Goal: Information Seeking & Learning: Learn about a topic

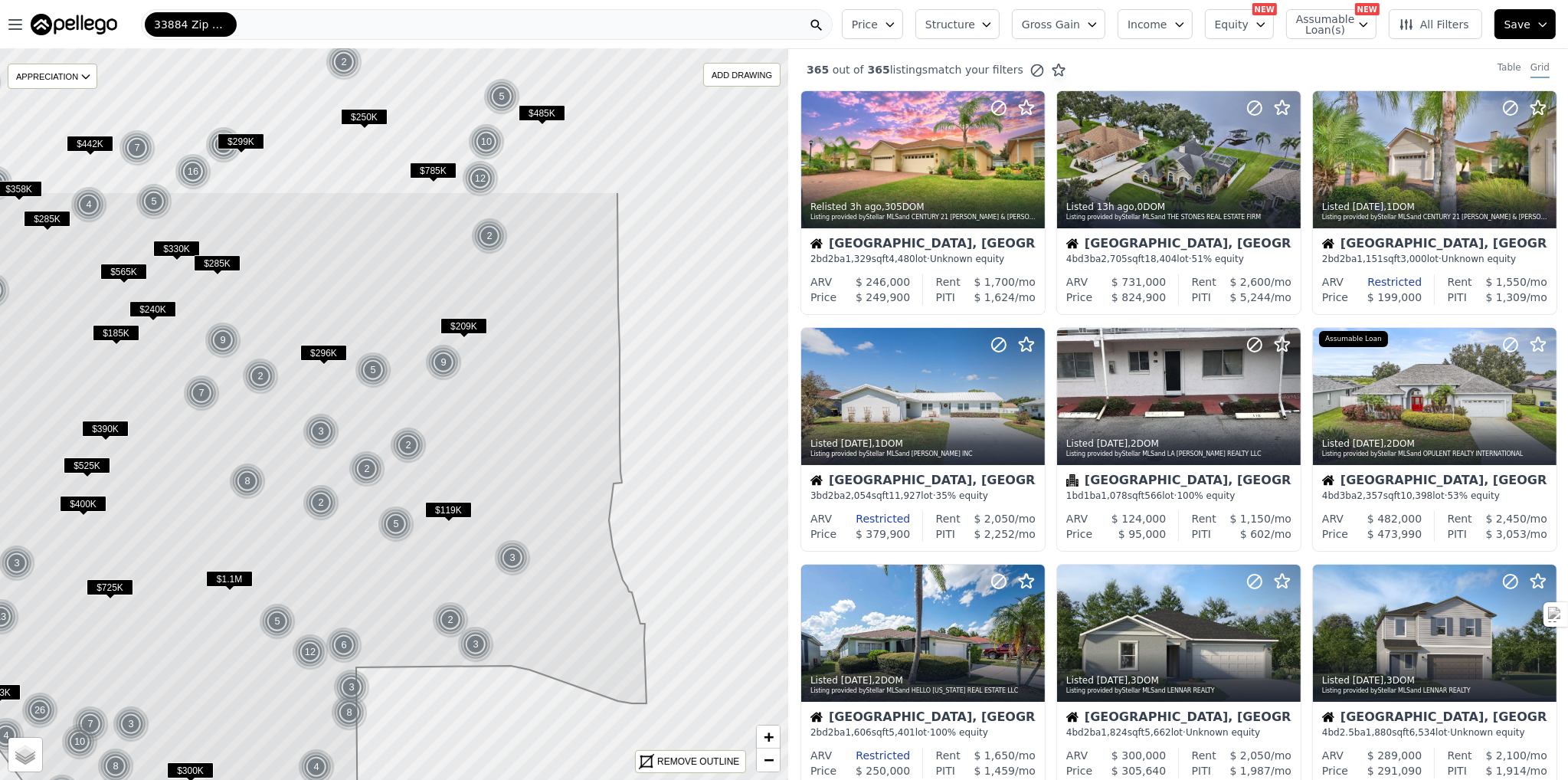
drag, startPoint x: 318, startPoint y: 318, endPoint x: 276, endPoint y: 535, distance: 221.0
click at [276, 535] on icon at bounding box center [261, 615] width 770 height 848
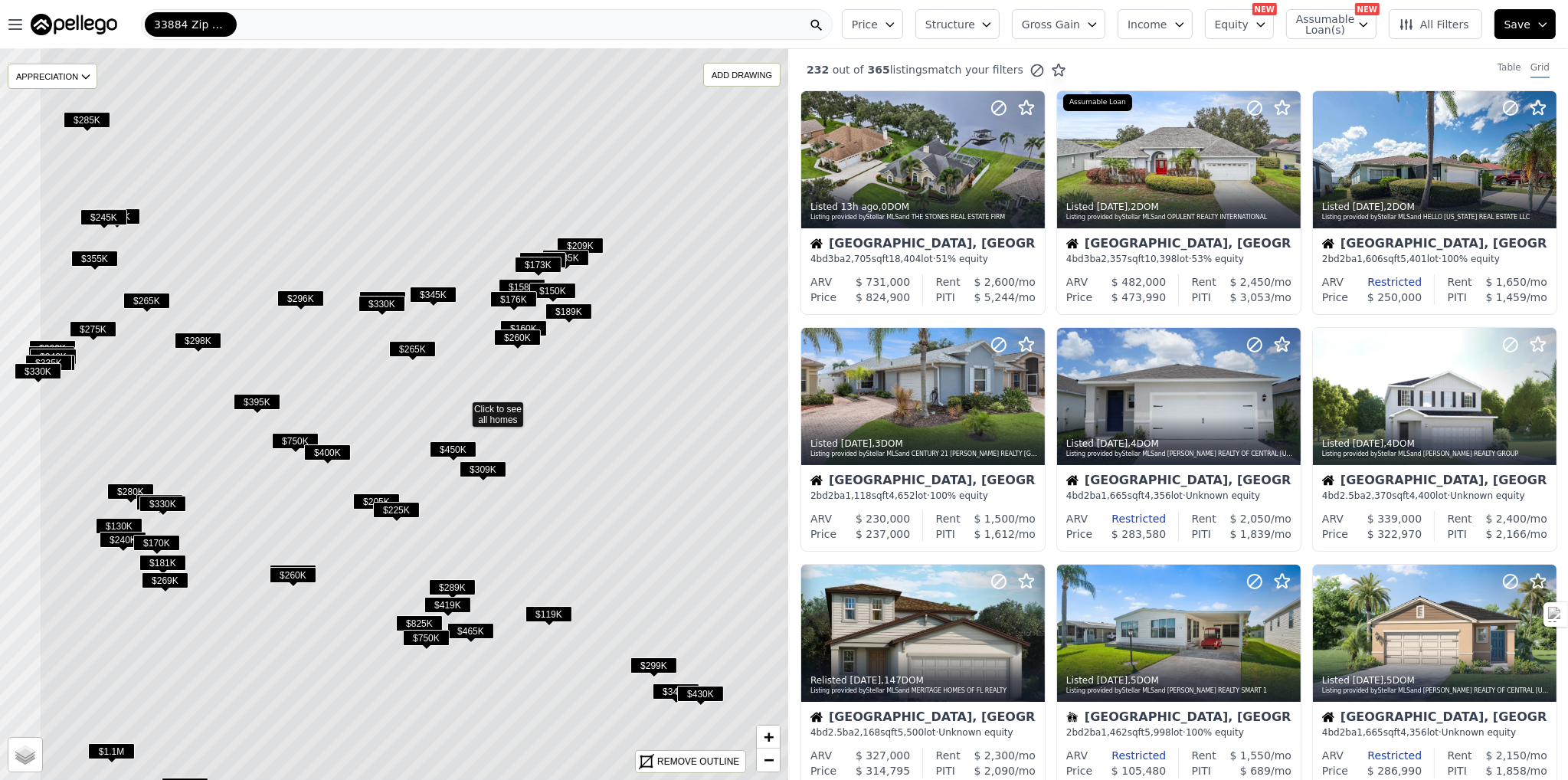
drag, startPoint x: 452, startPoint y: 460, endPoint x: 524, endPoint y: 452, distance: 72.4
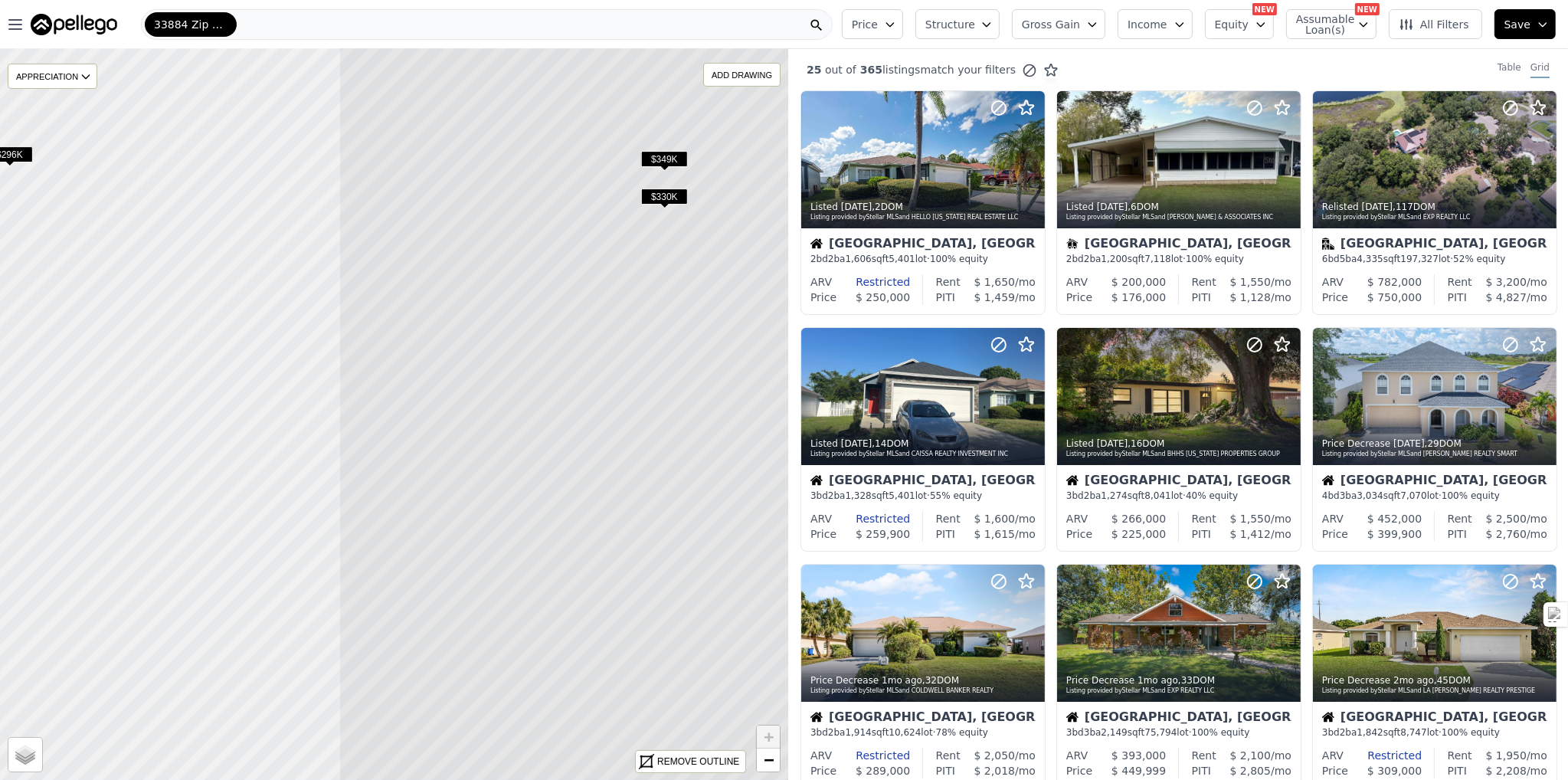
drag, startPoint x: 237, startPoint y: 251, endPoint x: 655, endPoint y: 278, distance: 418.9
click at [655, 278] on icon at bounding box center [813, 442] width 949 height 881
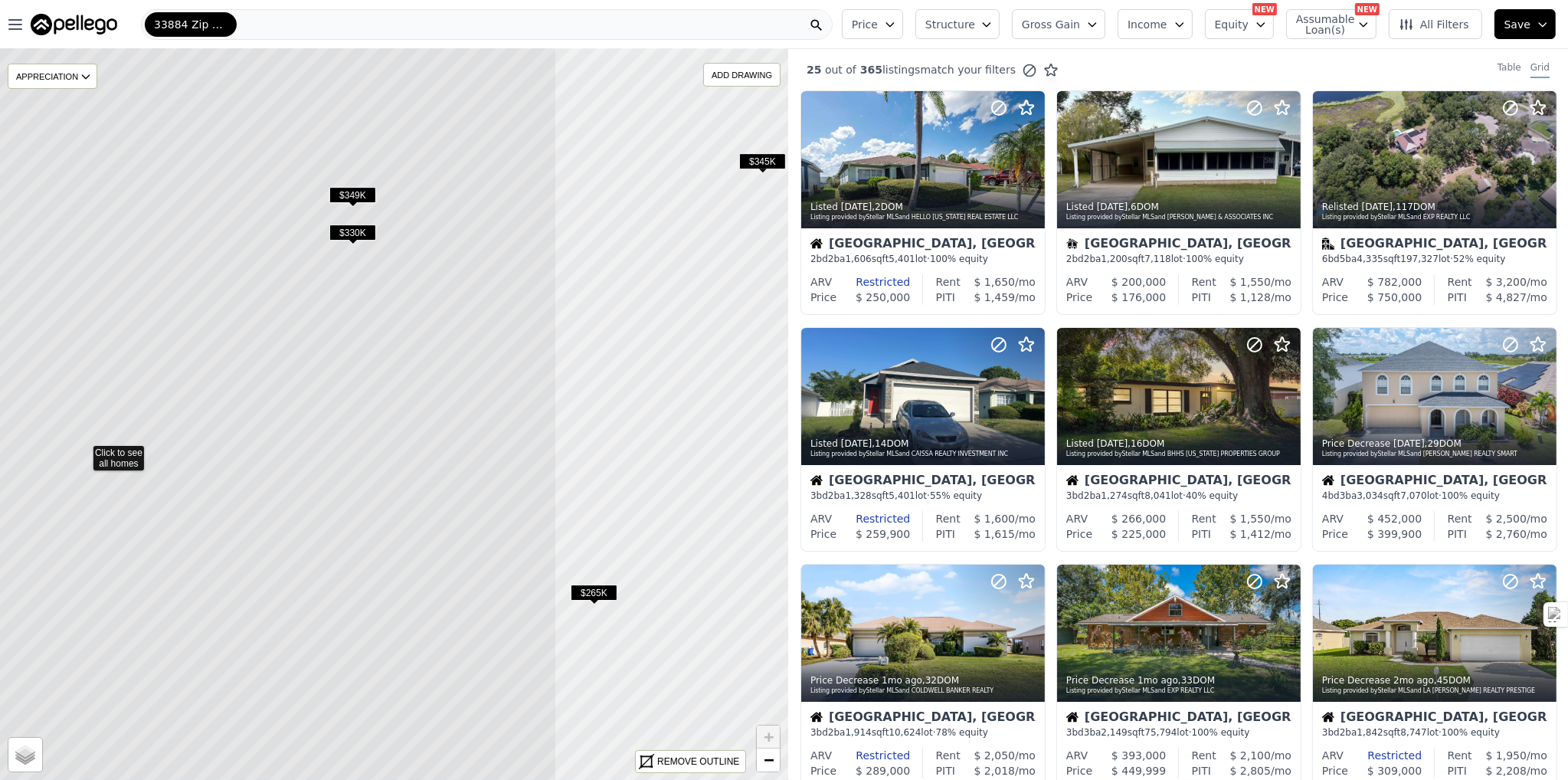
drag, startPoint x: 506, startPoint y: 276, endPoint x: 194, endPoint y: 312, distance: 314.1
click at [194, 312] on icon at bounding box center [82, 450] width 949 height 881
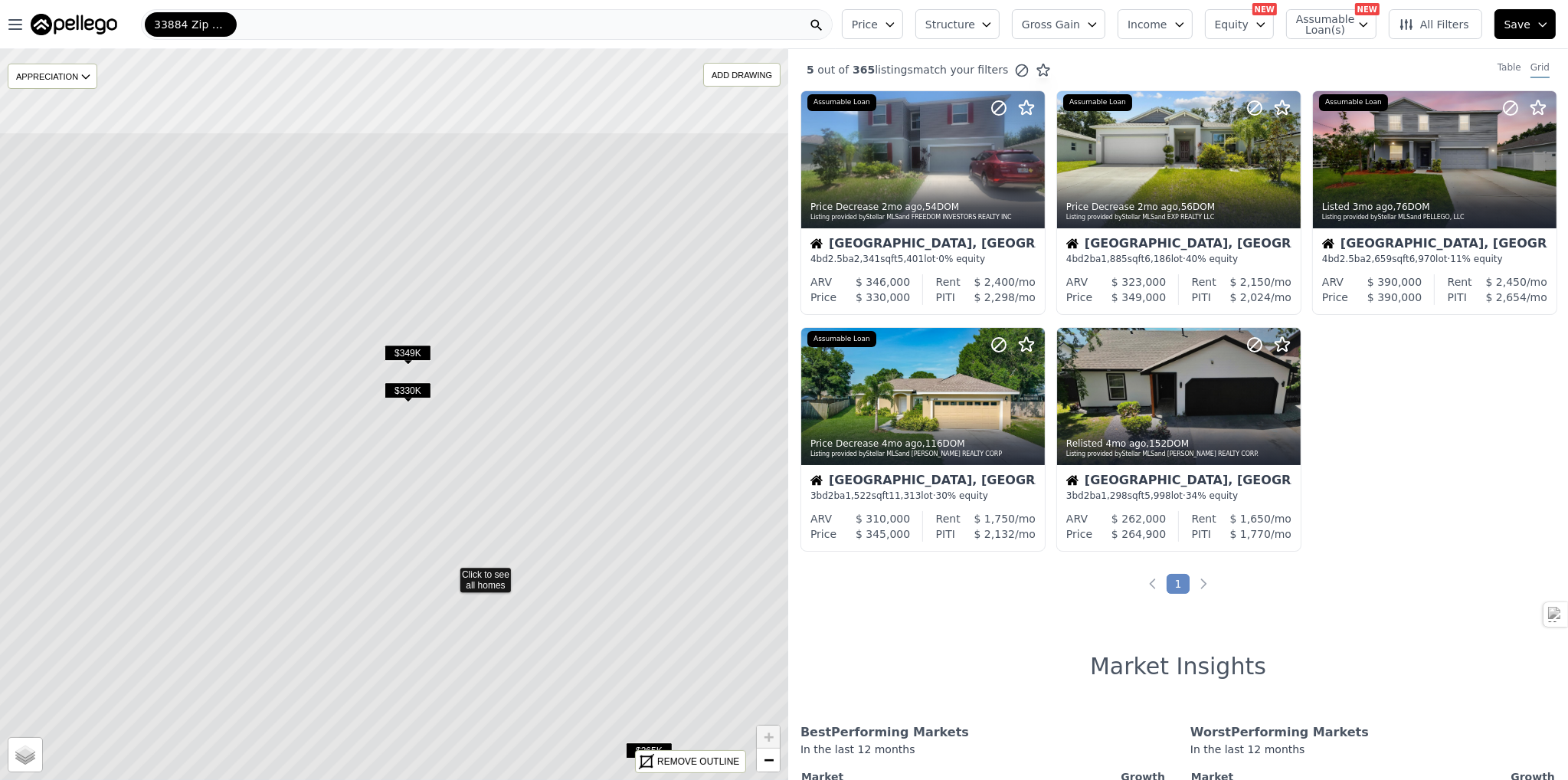
drag, startPoint x: 438, startPoint y: 247, endPoint x: 490, endPoint y: 399, distance: 160.6
click at [490, 399] on icon at bounding box center [449, 572] width 949 height 881
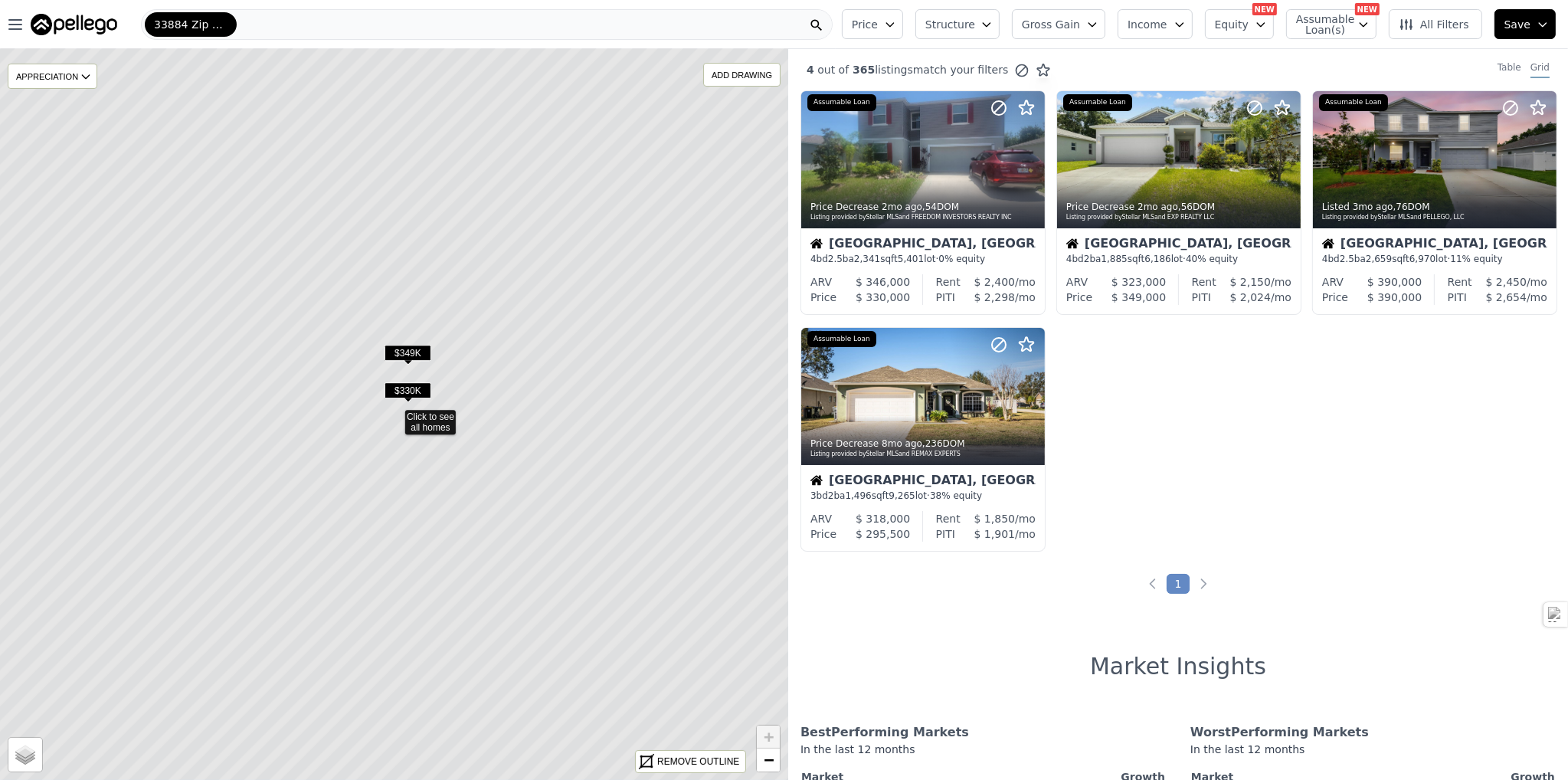
click at [410, 391] on span "$330K" at bounding box center [408, 390] width 46 height 16
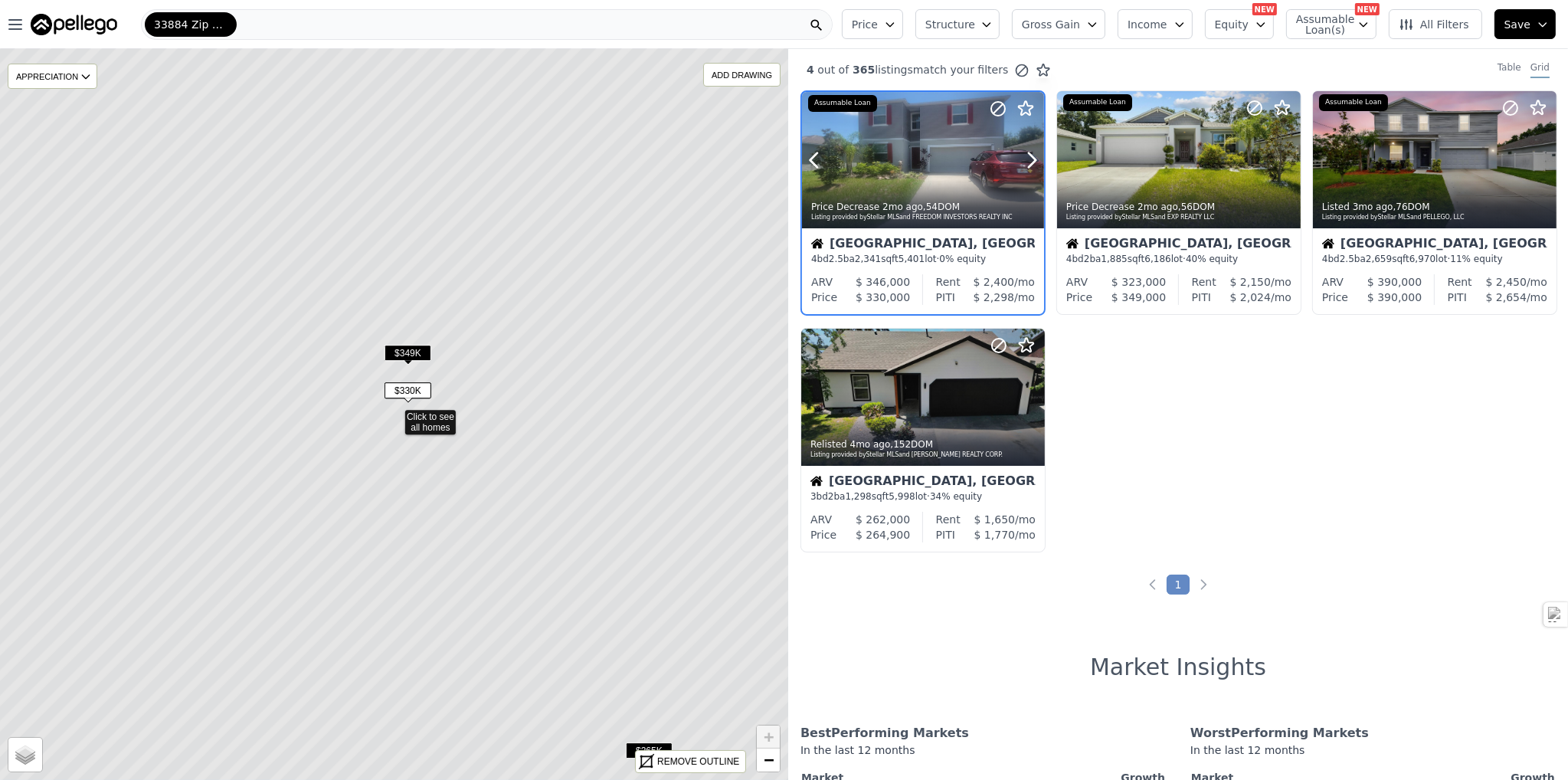
click at [937, 182] on div at bounding box center [923, 192] width 242 height 27
click at [400, 351] on span "$349K" at bounding box center [408, 353] width 46 height 16
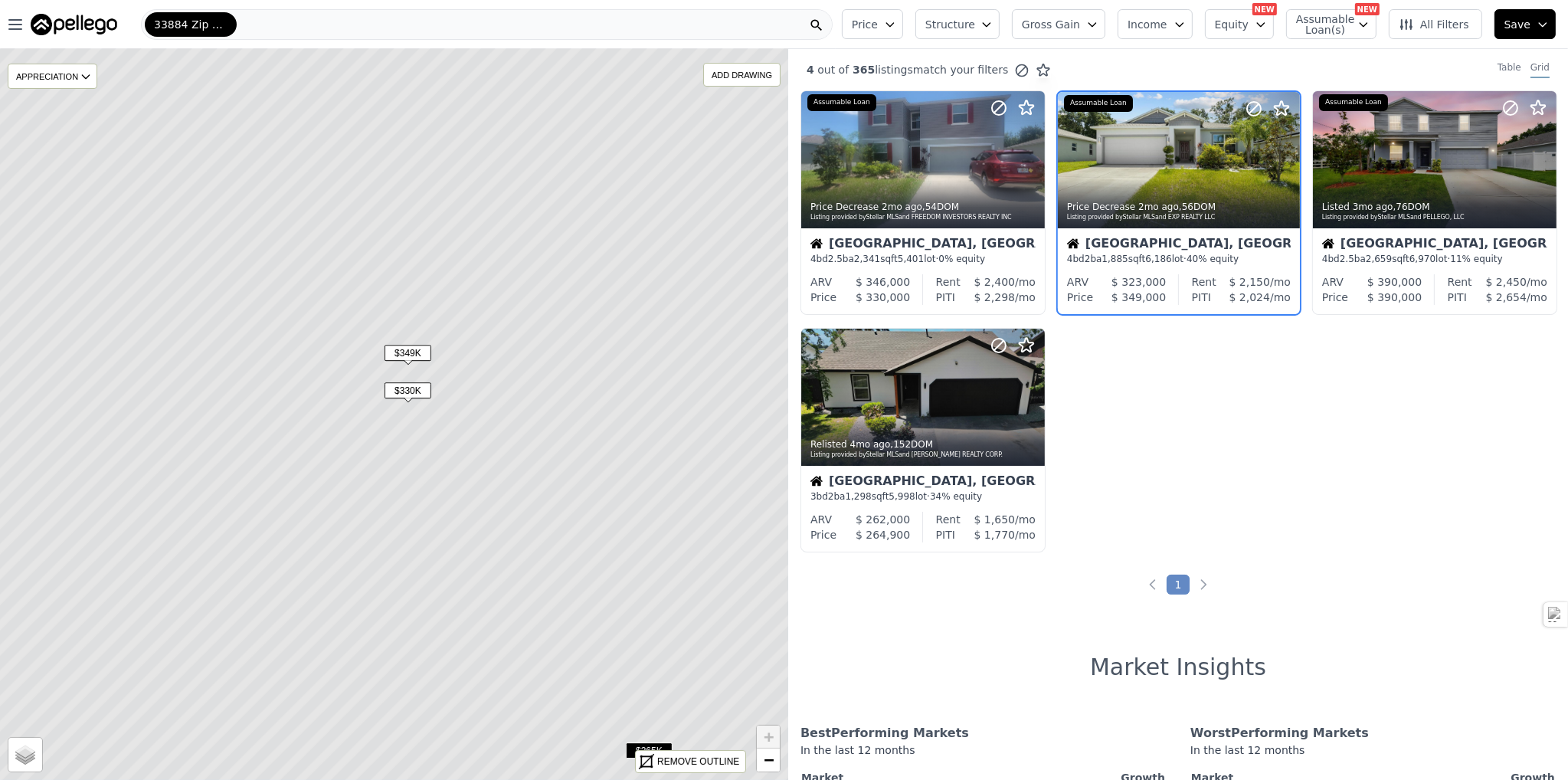
click at [74, 24] on img at bounding box center [74, 25] width 87 height 21
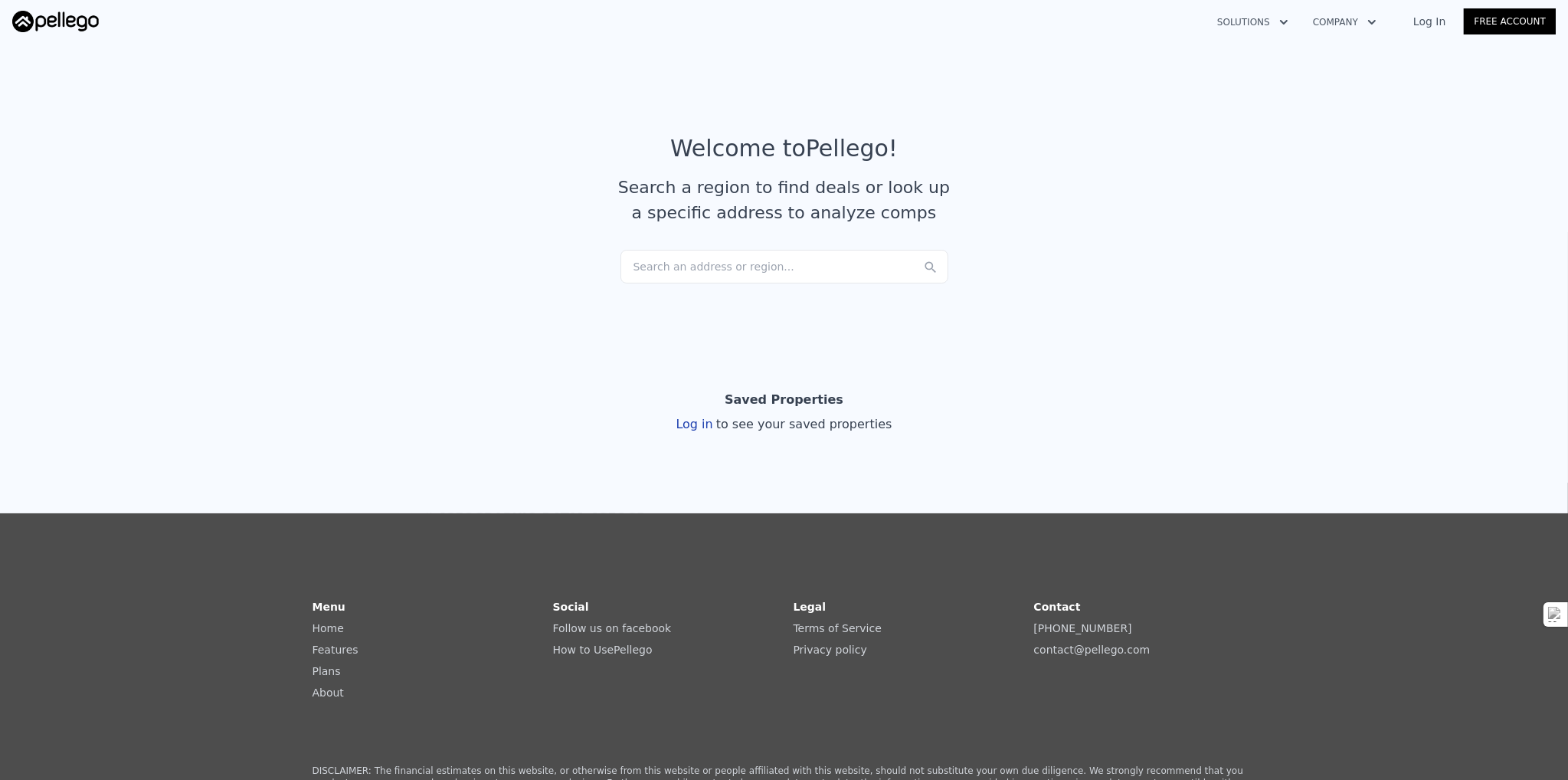
click at [683, 269] on div "Search an address or region..." at bounding box center [785, 267] width 328 height 33
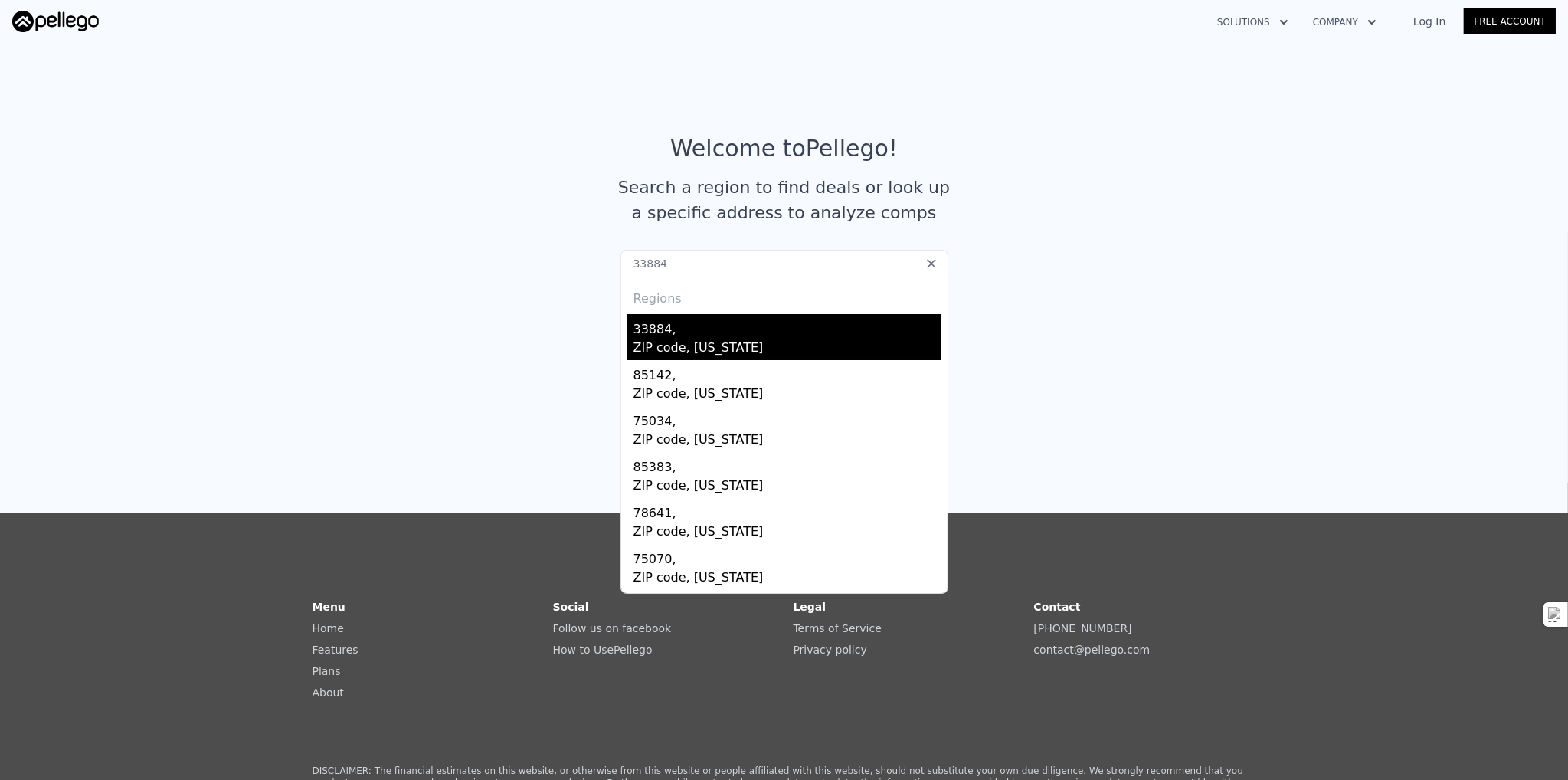
type input "33884"
click at [650, 341] on div "ZIP code, [US_STATE]" at bounding box center [788, 349] width 308 height 21
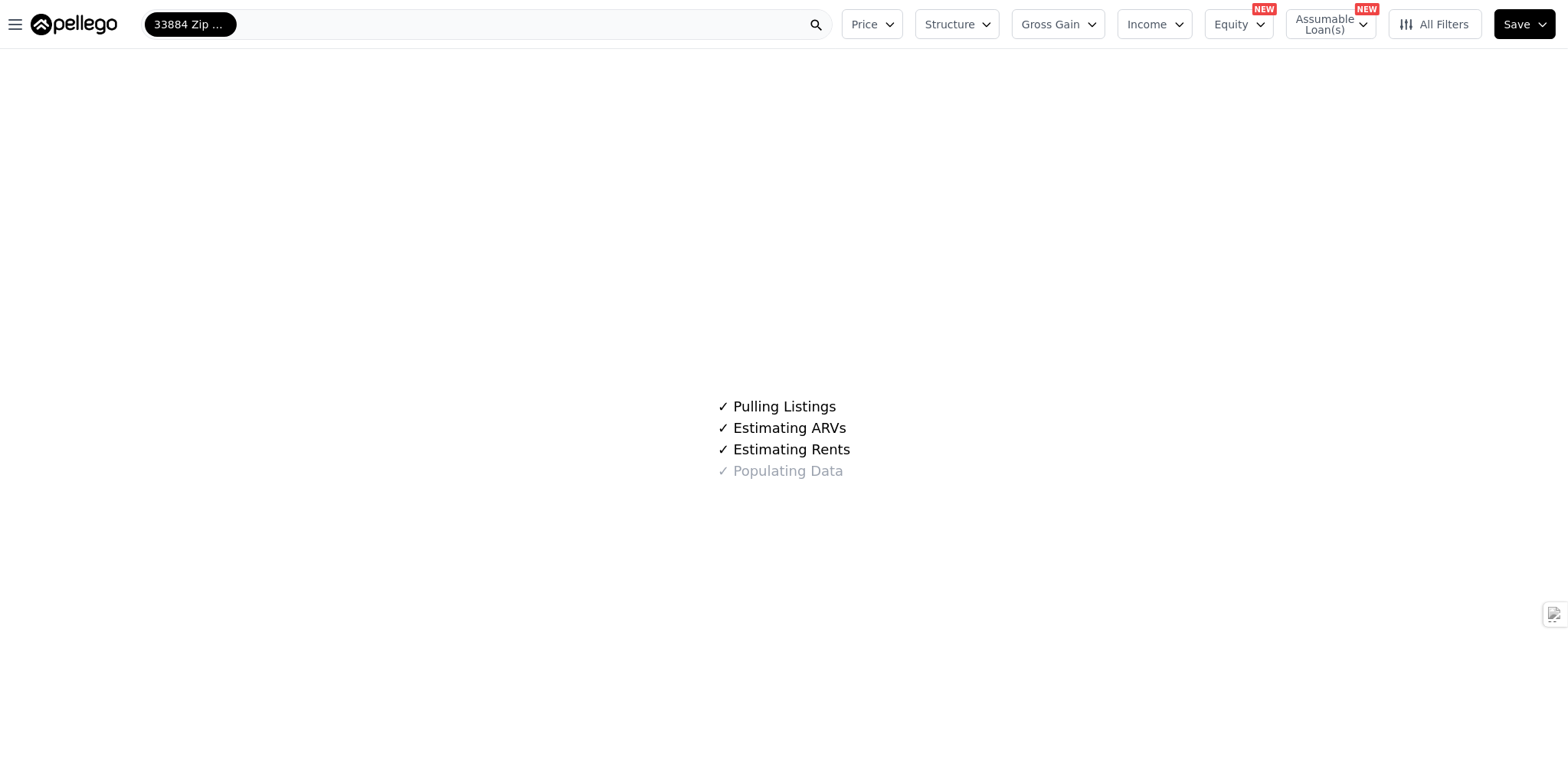
click at [993, 24] on icon "button" at bounding box center [987, 25] width 12 height 12
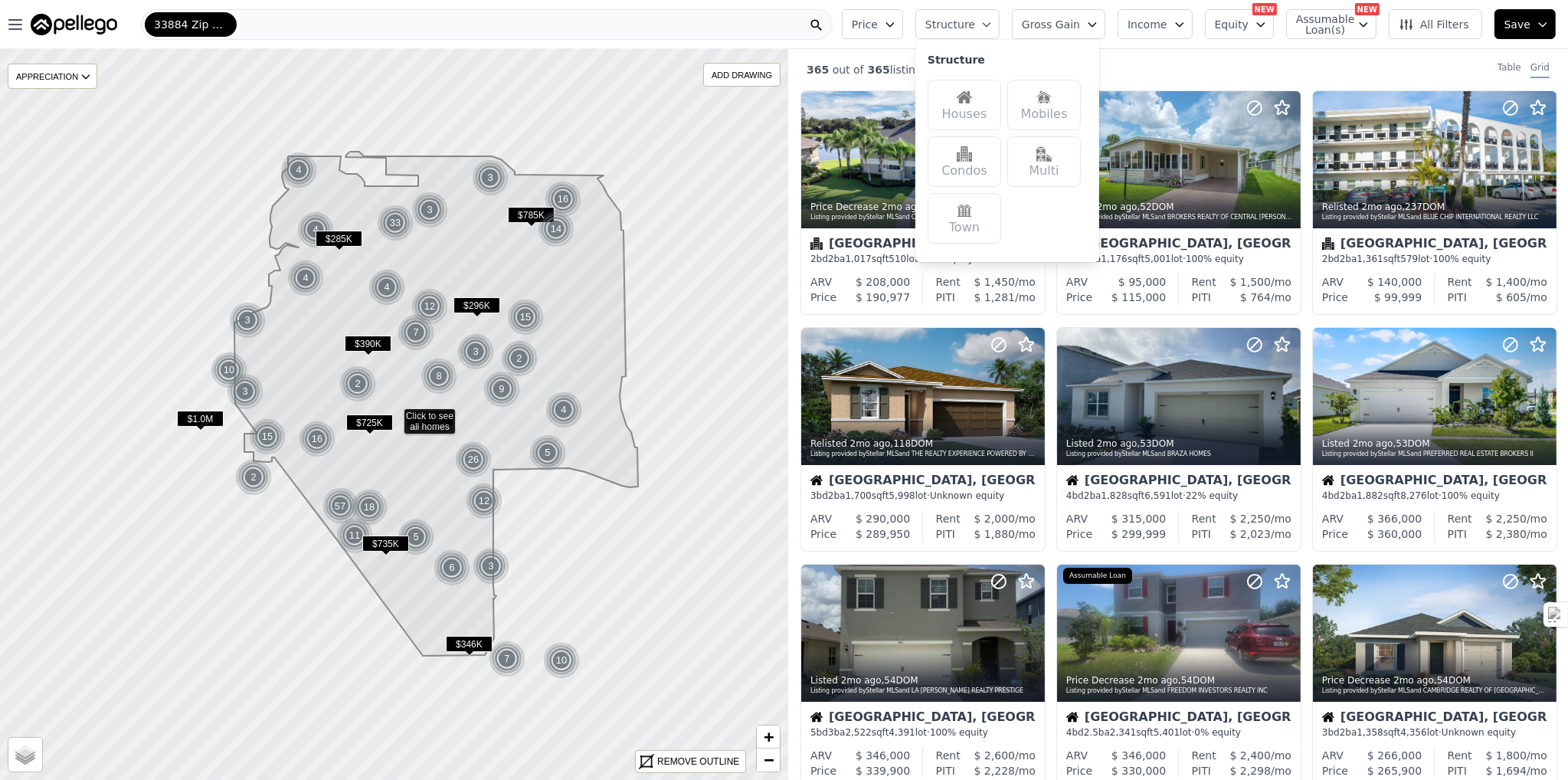
click at [982, 107] on div "Houses" at bounding box center [965, 105] width 74 height 51
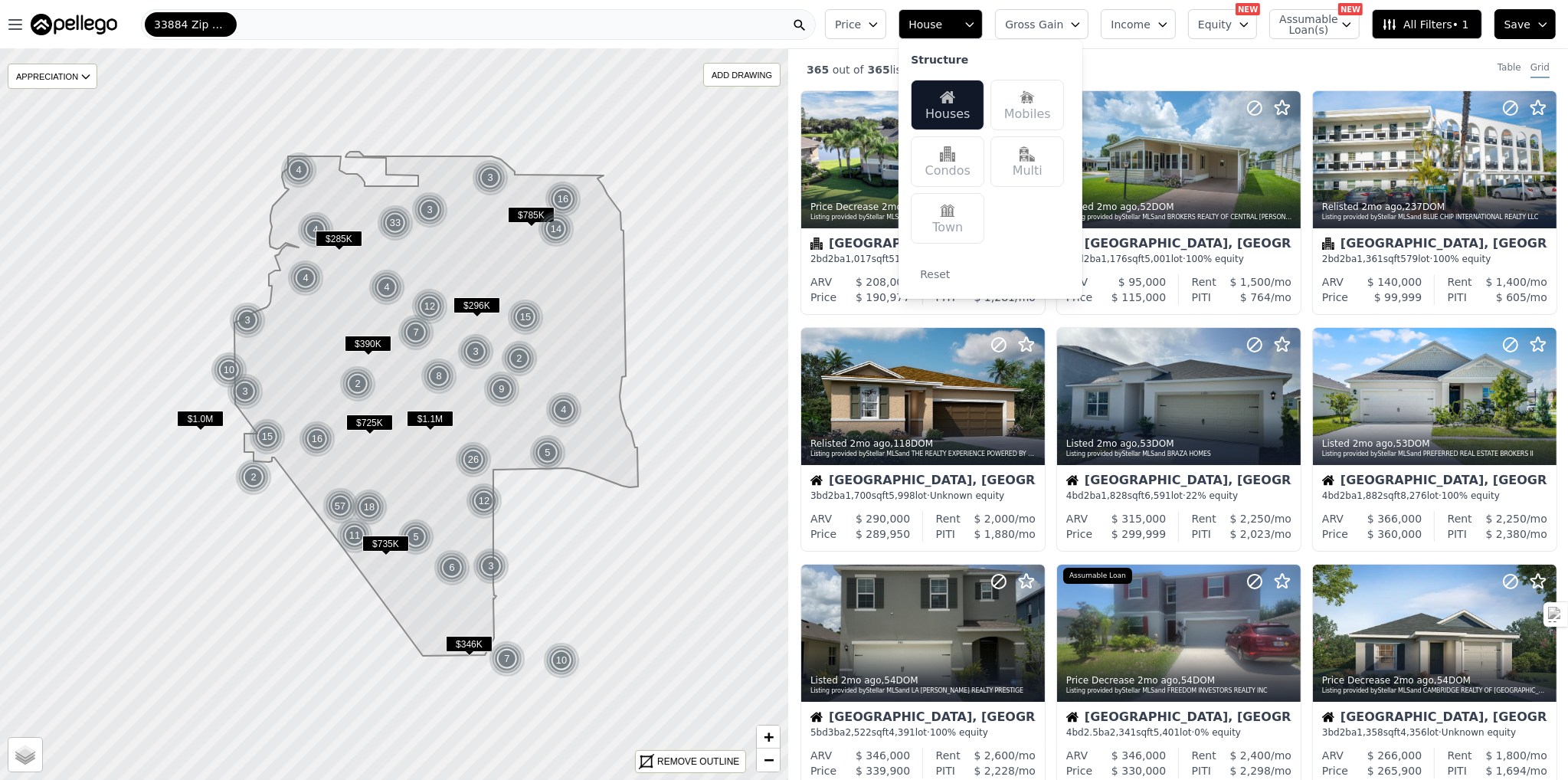
click at [985, 93] on div "Houses" at bounding box center [948, 105] width 74 height 51
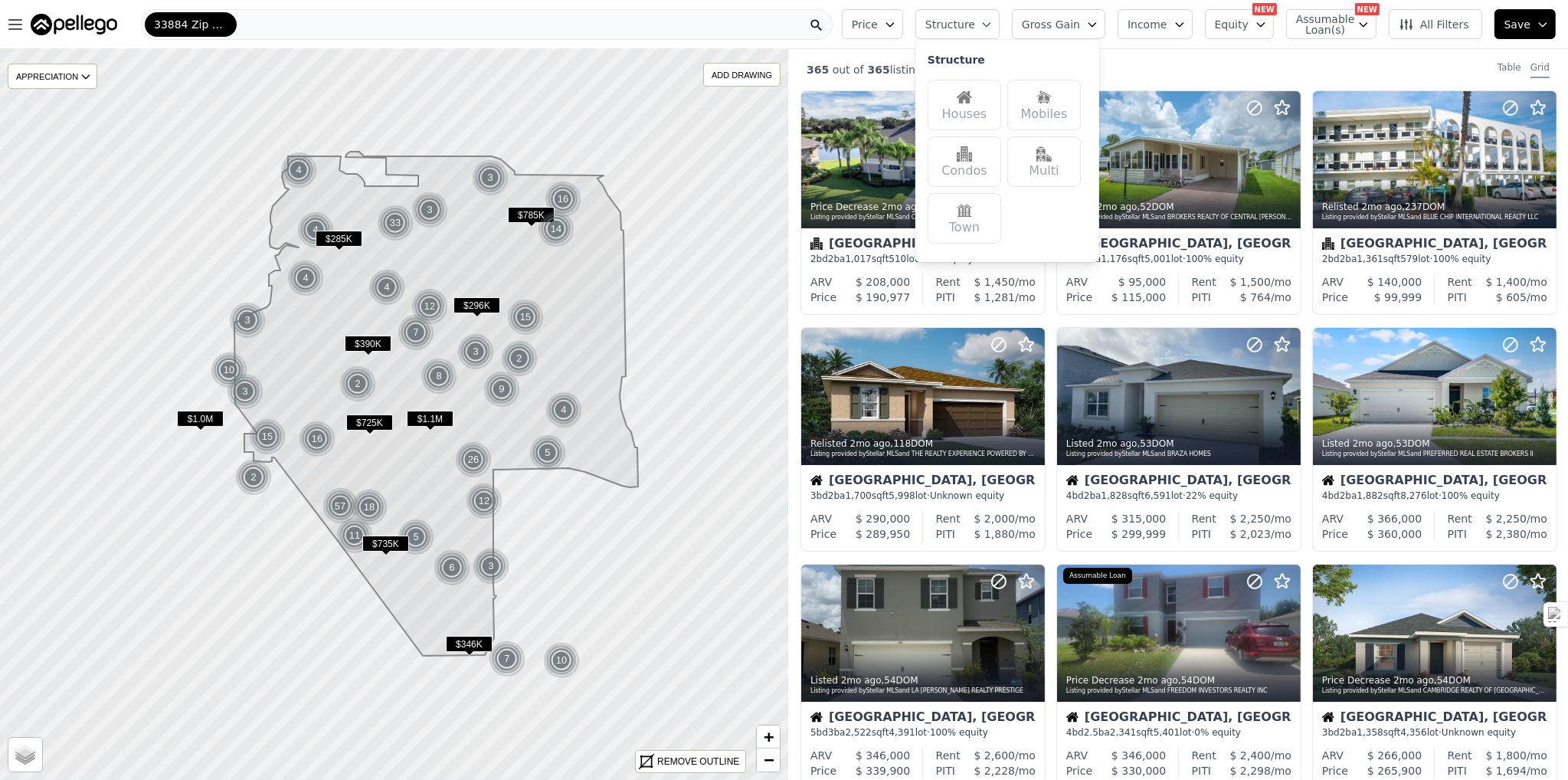
click at [1001, 99] on div "Houses" at bounding box center [965, 105] width 74 height 51
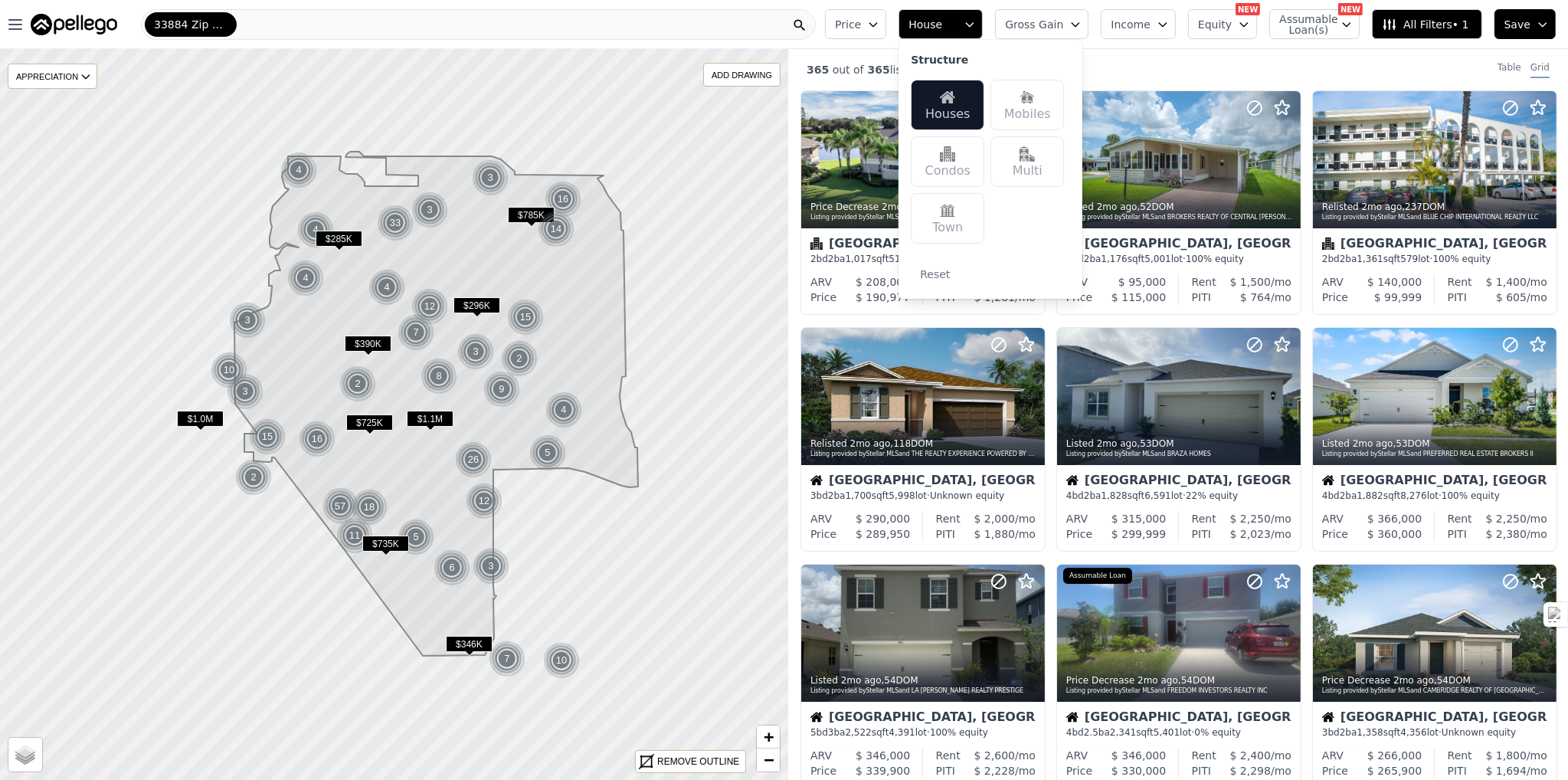
click at [1151, 55] on div "365 out of 365 listings match your filters Table Grid" at bounding box center [1178, 69] width 780 height 41
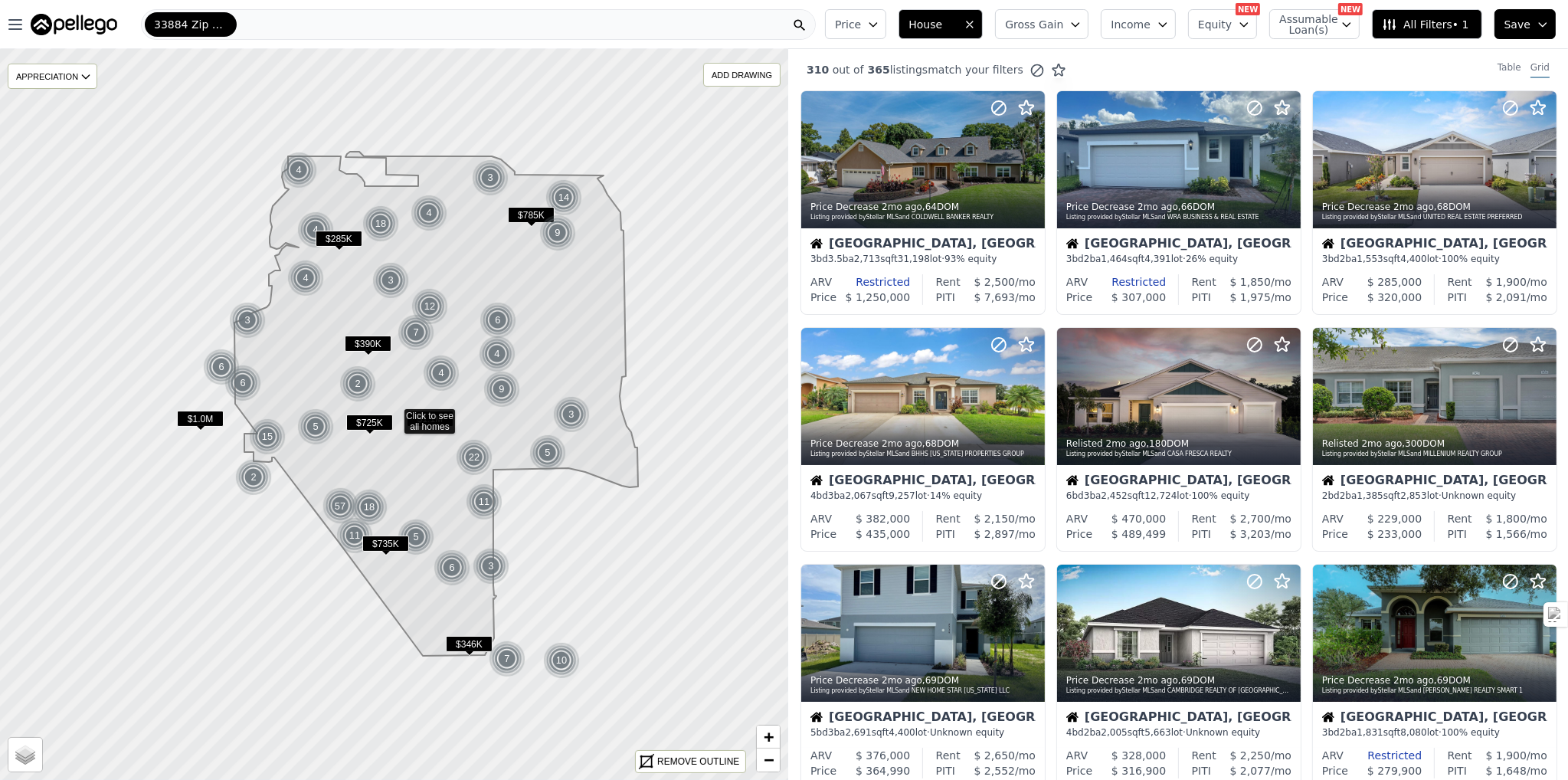
click at [880, 30] on icon "button" at bounding box center [873, 25] width 12 height 12
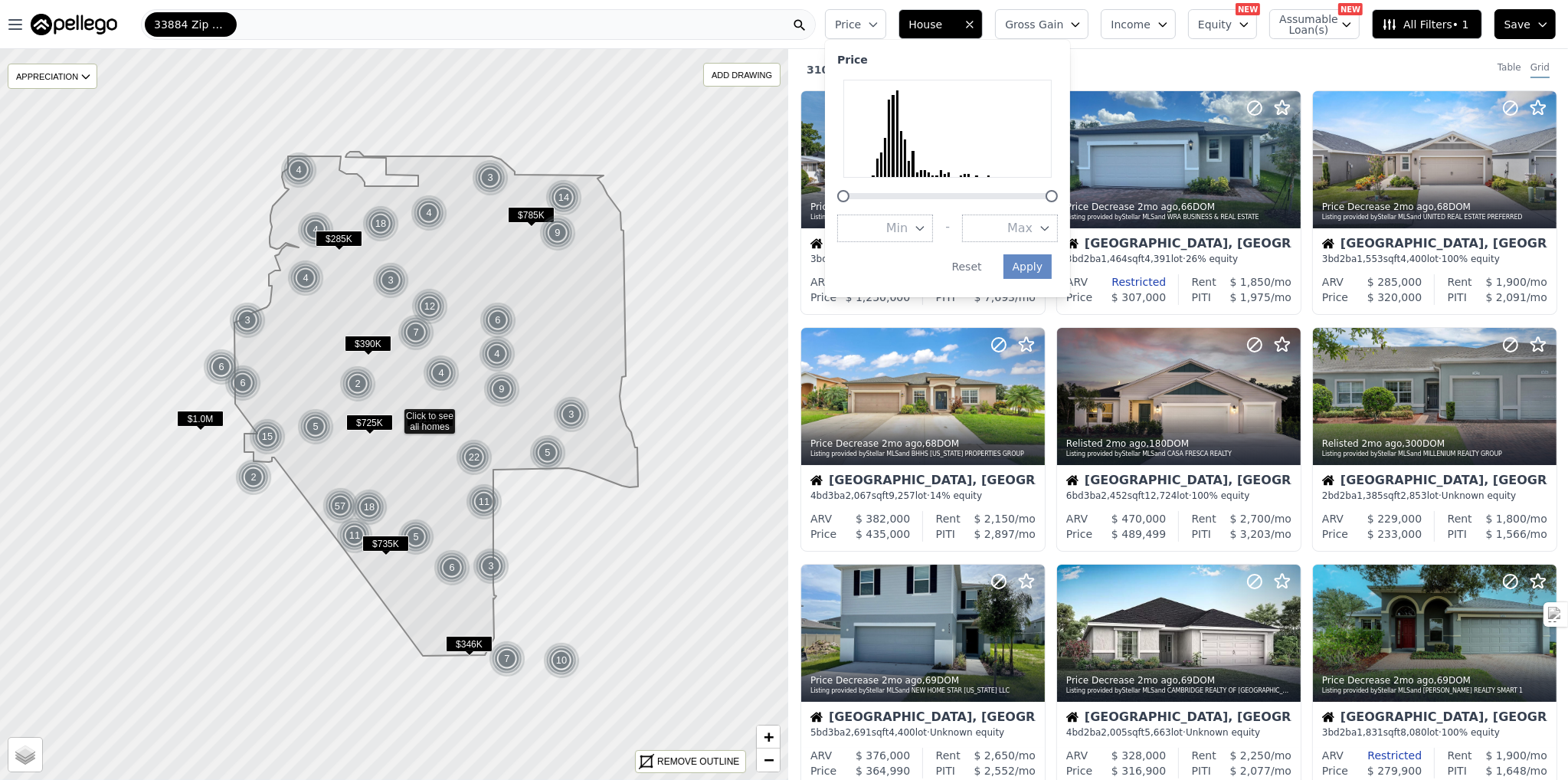
click at [880, 30] on icon "button" at bounding box center [873, 25] width 12 height 12
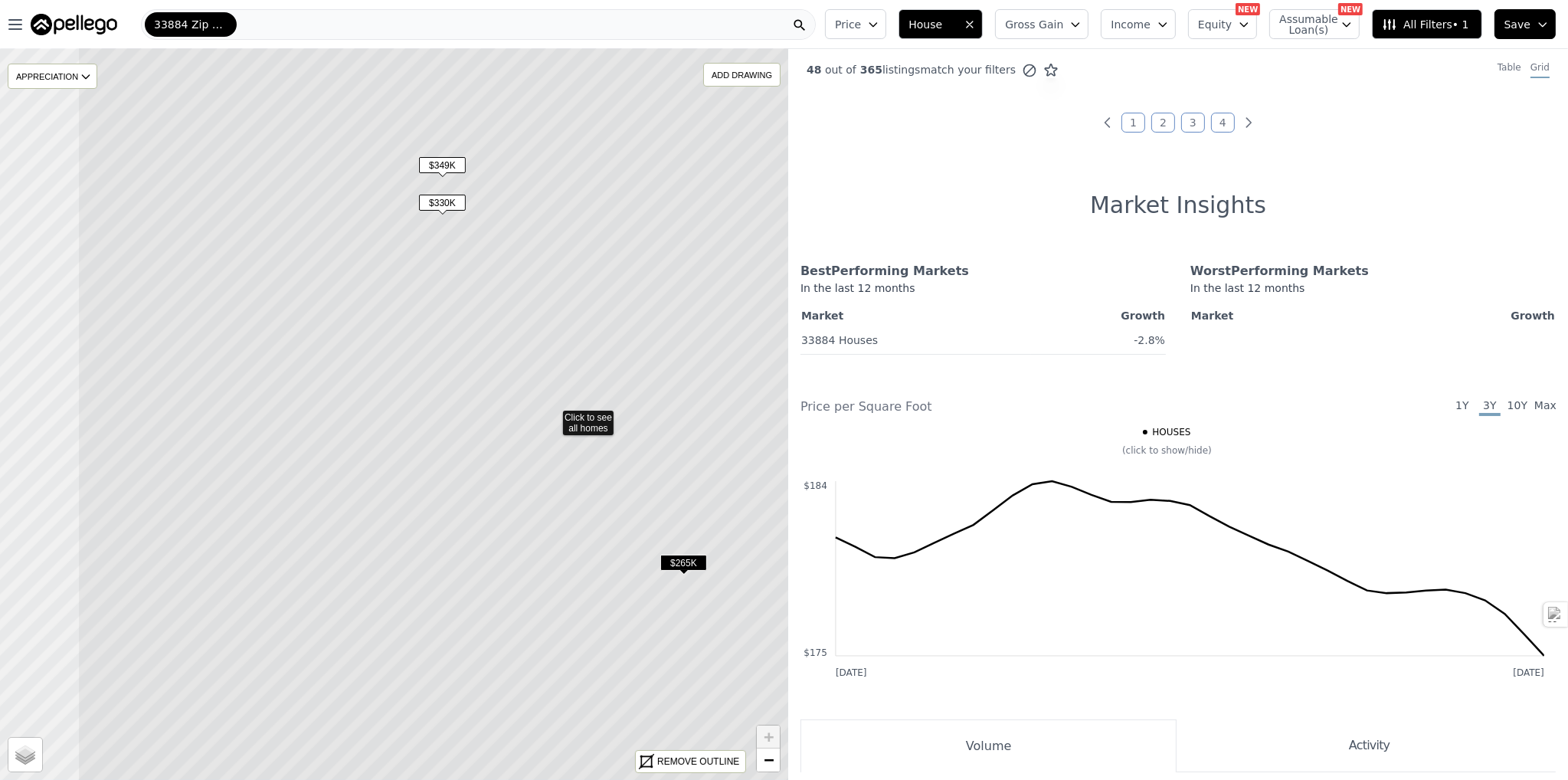
drag, startPoint x: 322, startPoint y: 312, endPoint x: 480, endPoint y: 312, distance: 158.0
click at [480, 312] on icon at bounding box center [552, 416] width 949 height 881
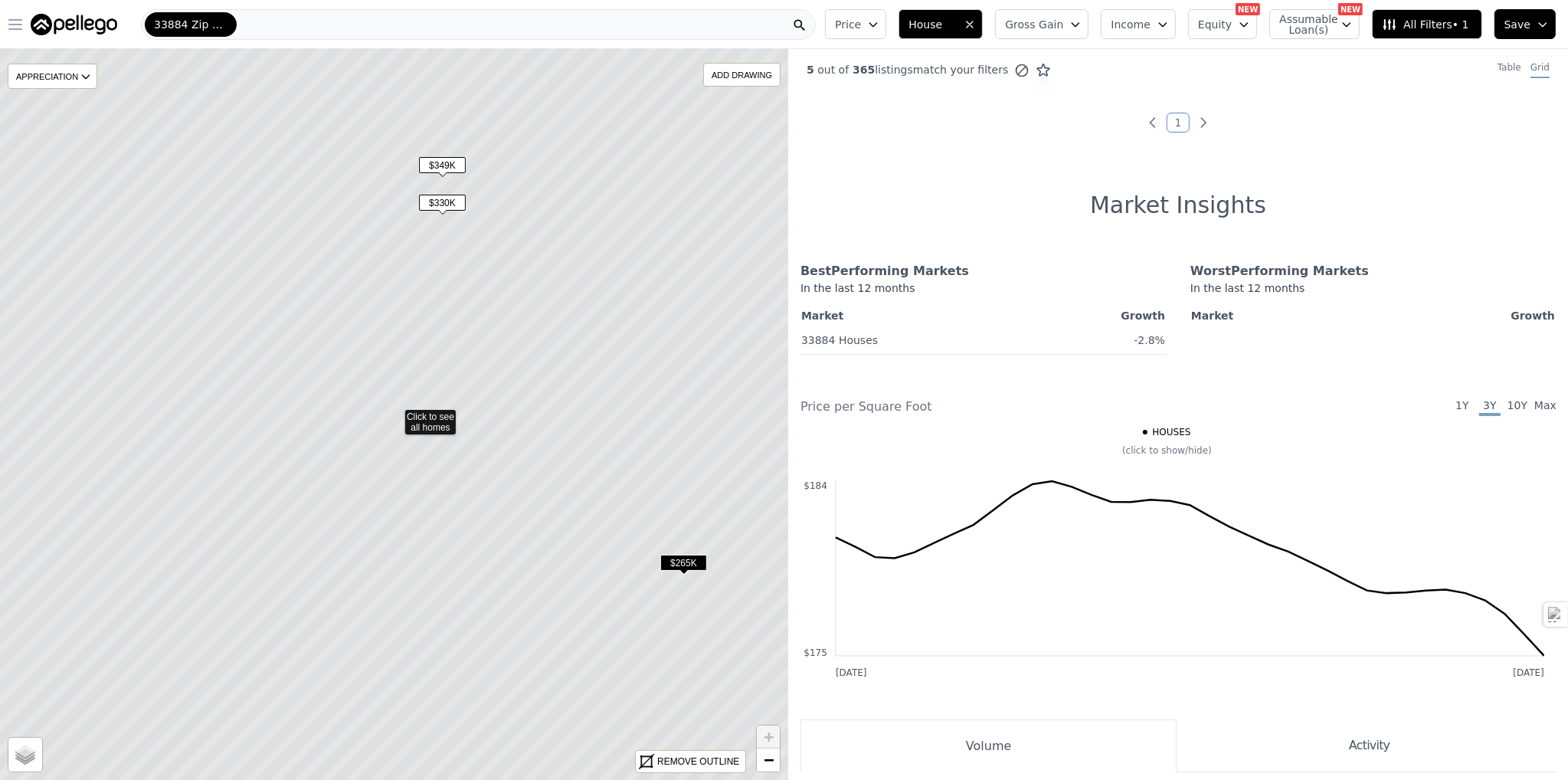
click at [9, 29] on icon "button" at bounding box center [15, 25] width 12 height 9
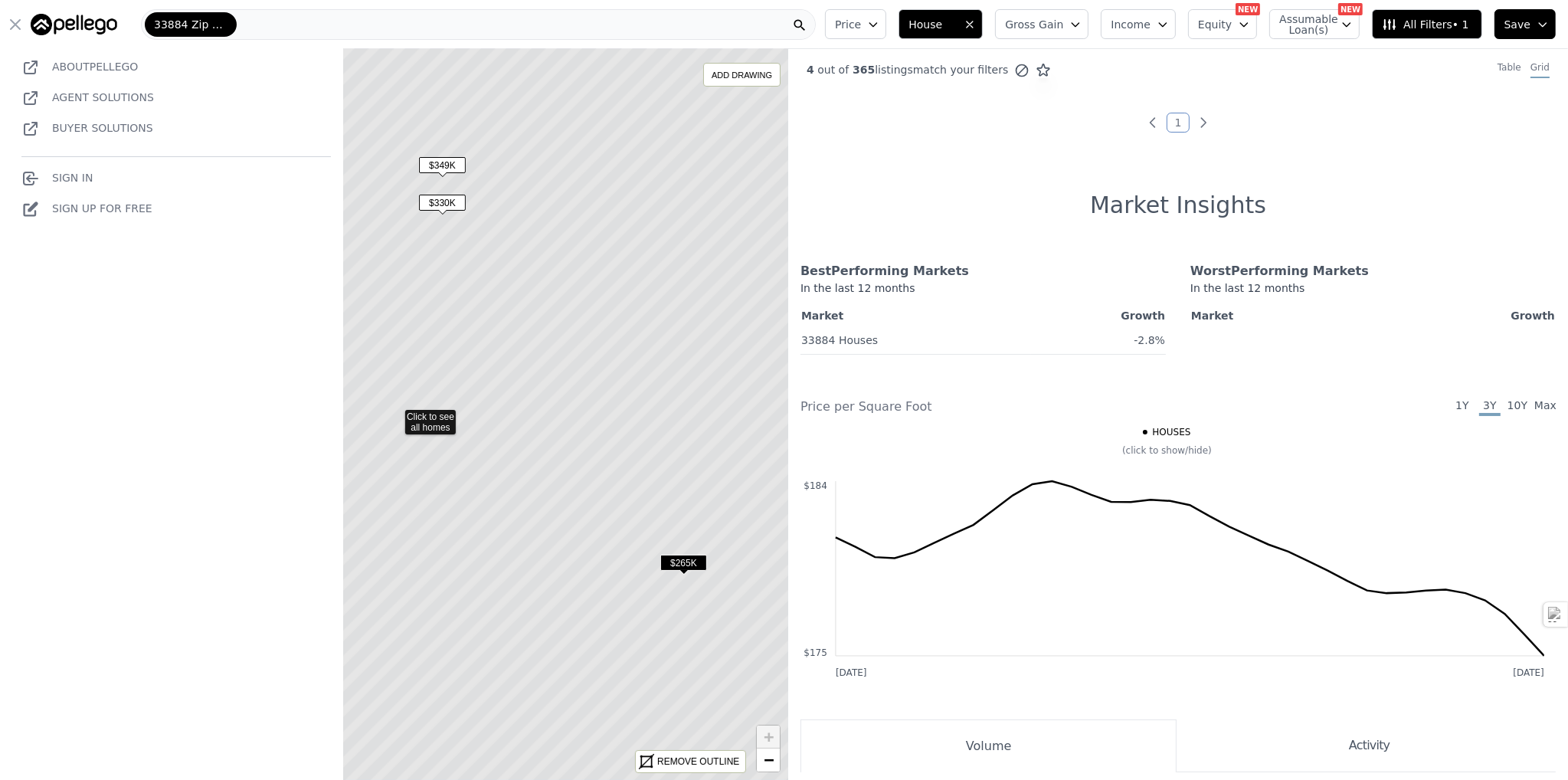
click at [274, 21] on div "33884 Zip Code" at bounding box center [479, 24] width 675 height 31
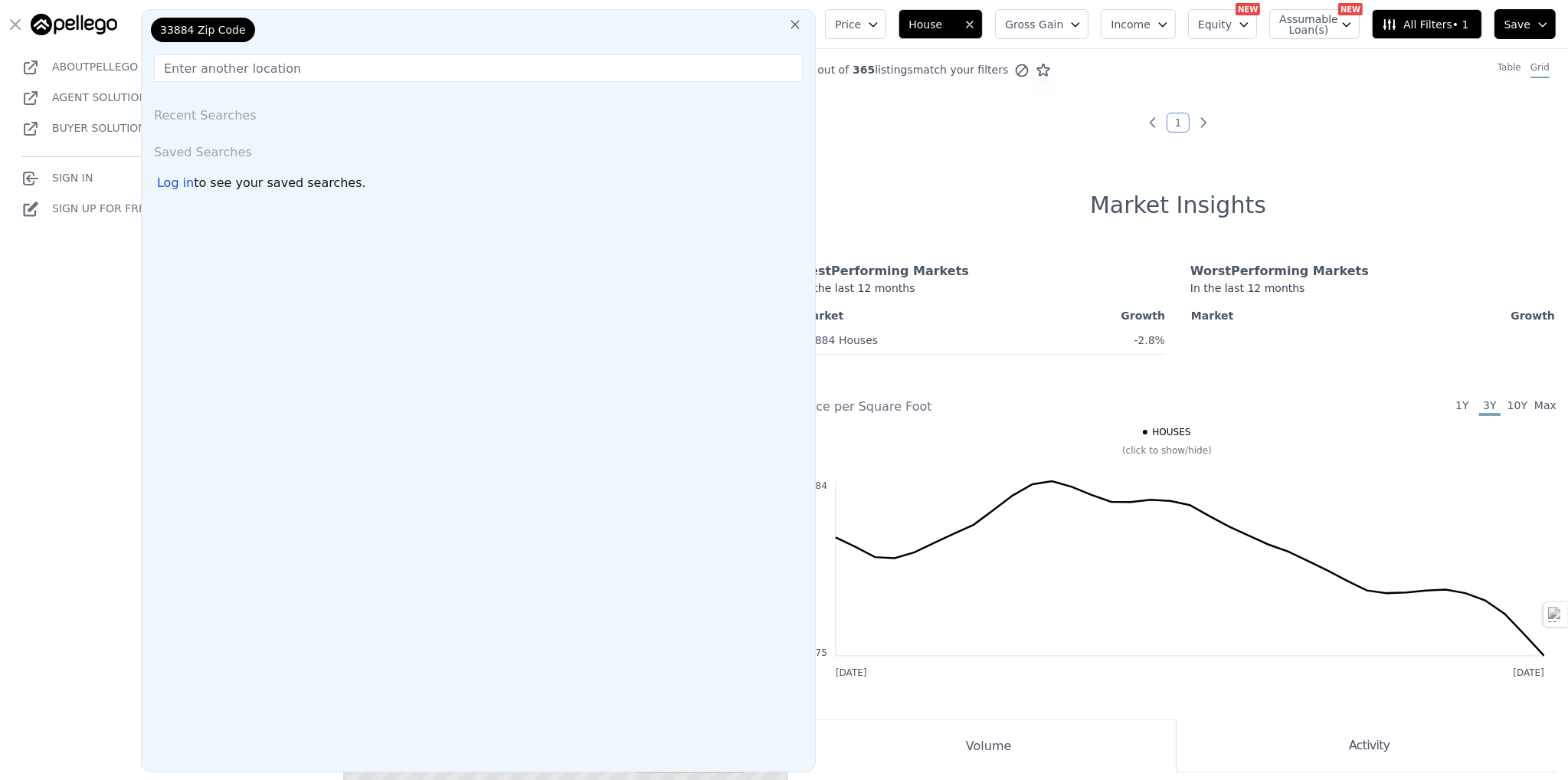
click at [274, 30] on div "33884 Zip Code" at bounding box center [225, 32] width 153 height 31
click at [210, 75] on input "text" at bounding box center [479, 68] width 649 height 27
paste input "[STREET_ADDRESS][PERSON_NAME]"
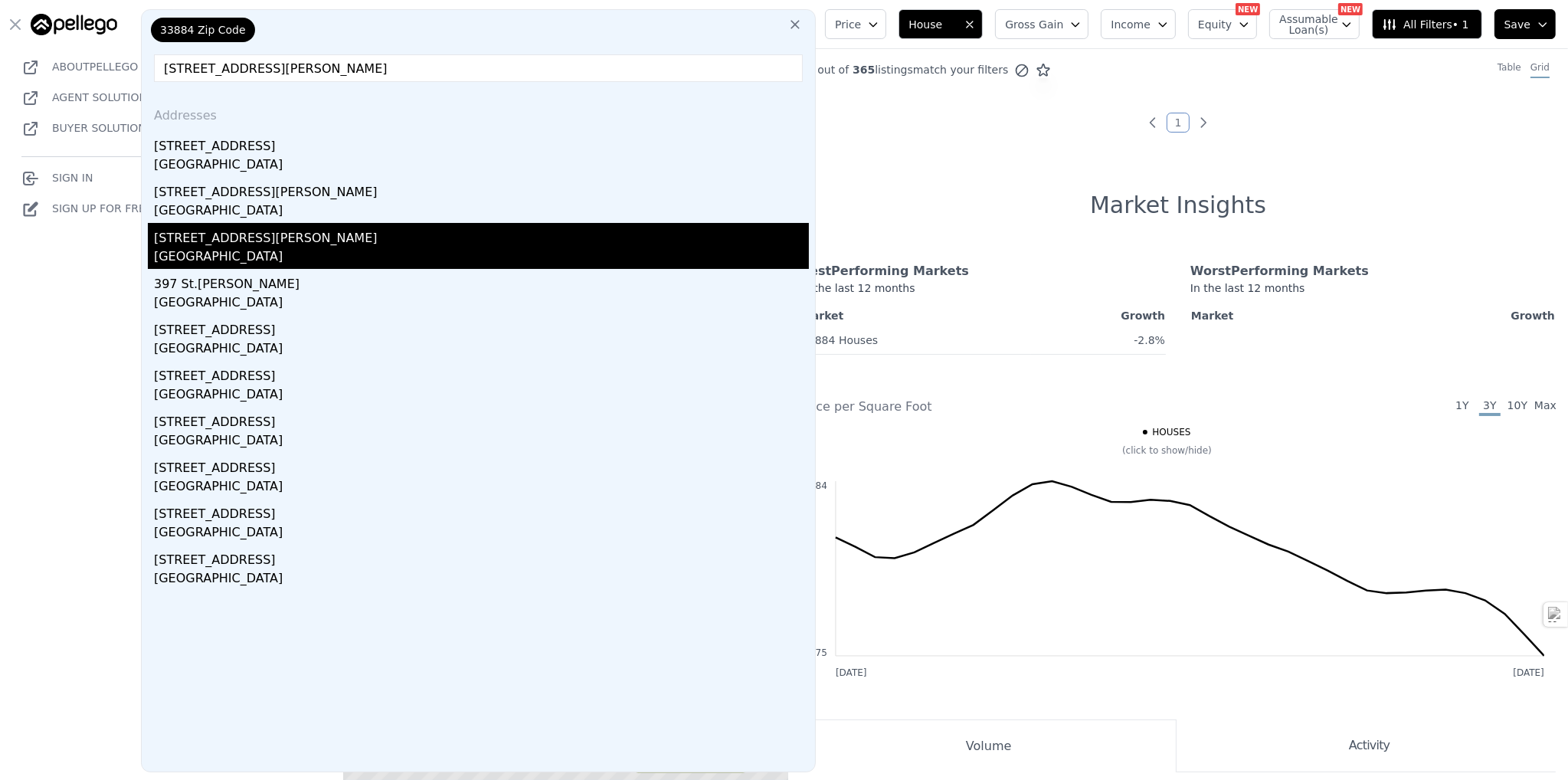
type input "[STREET_ADDRESS][PERSON_NAME]"
click at [276, 250] on div "[GEOGRAPHIC_DATA]" at bounding box center [481, 258] width 655 height 21
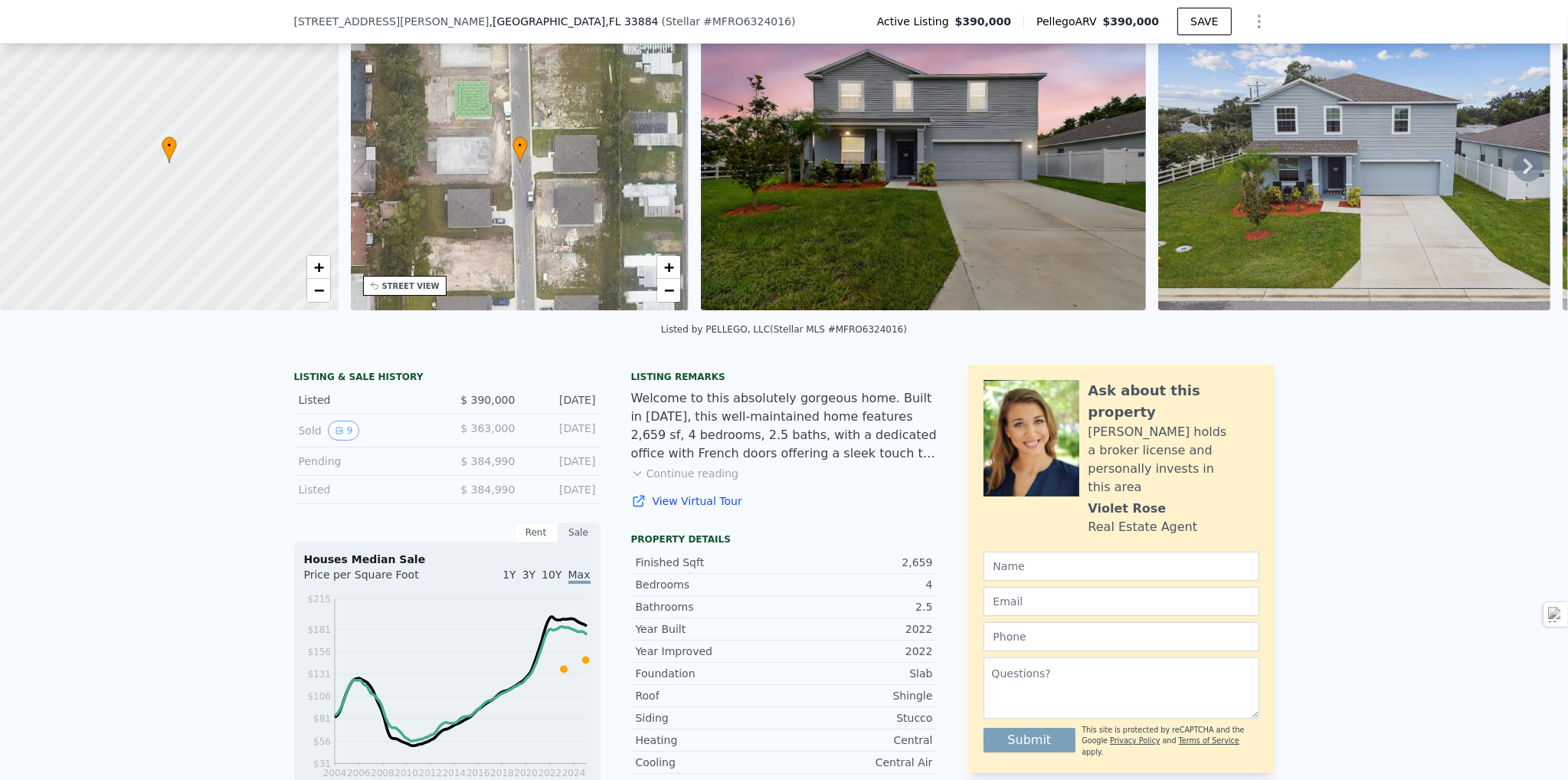
scroll to position [70, 0]
click at [825, 210] on img at bounding box center [923, 162] width 445 height 294
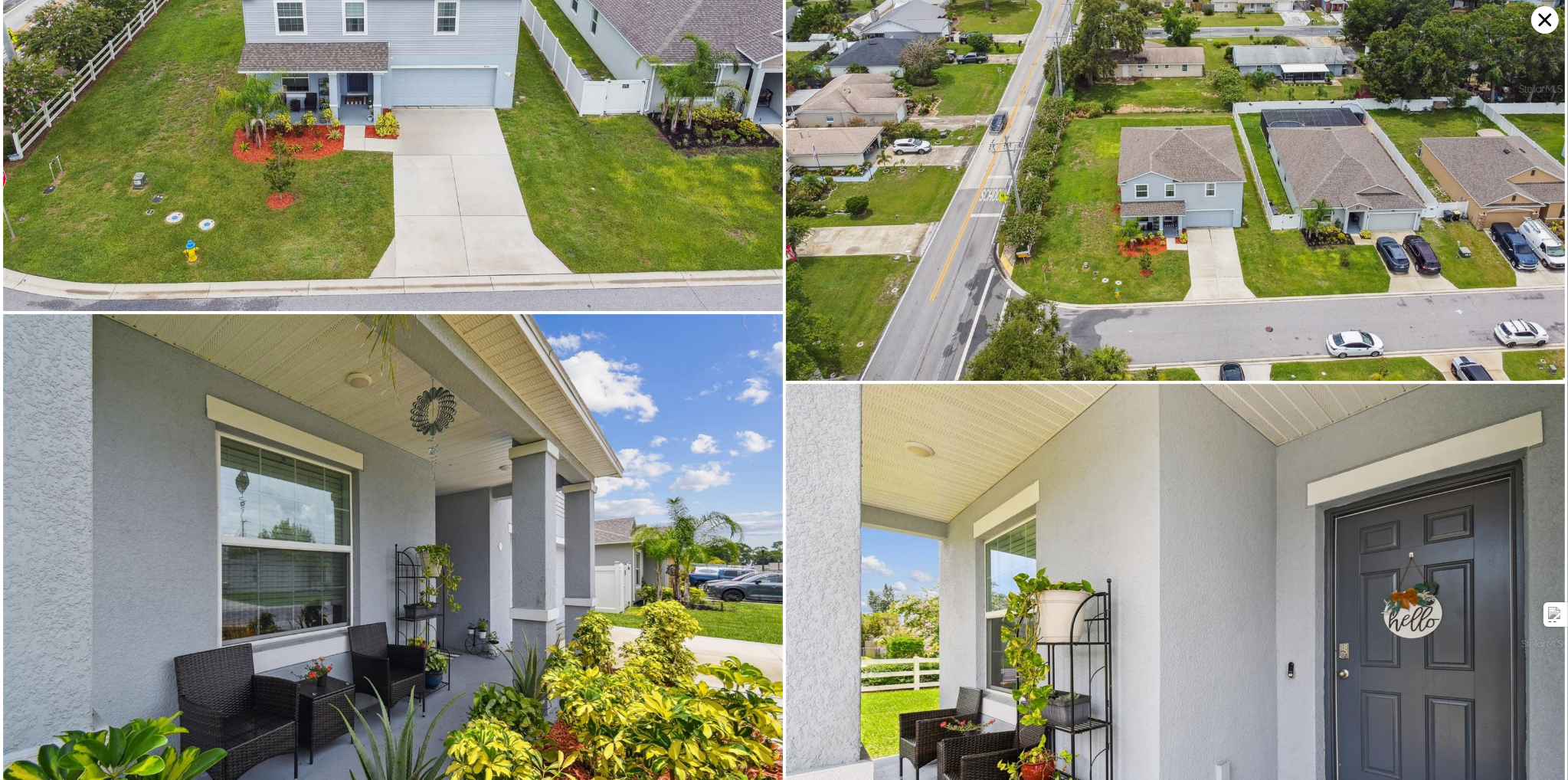
scroll to position [0, 0]
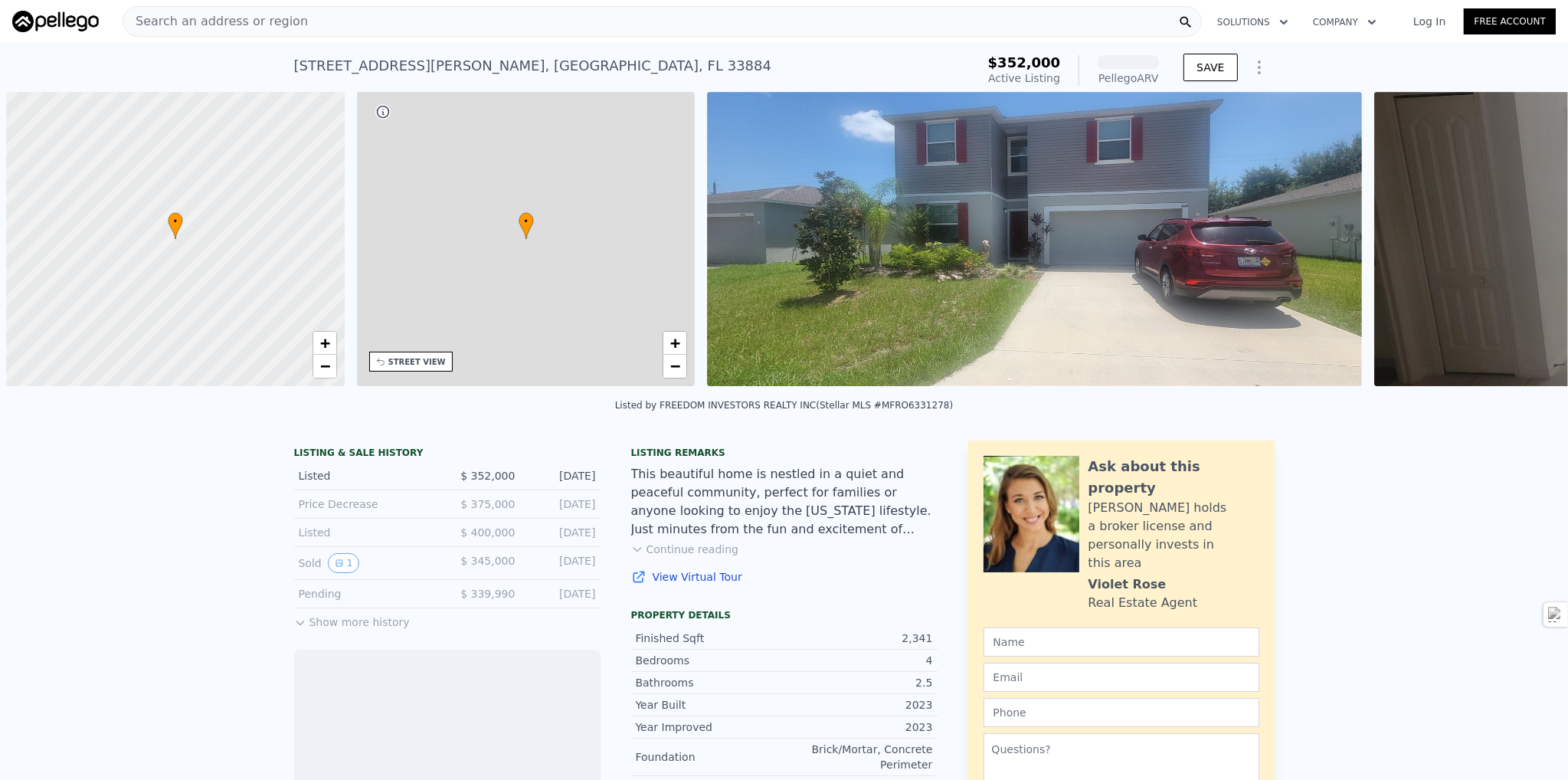
scroll to position [0, 6]
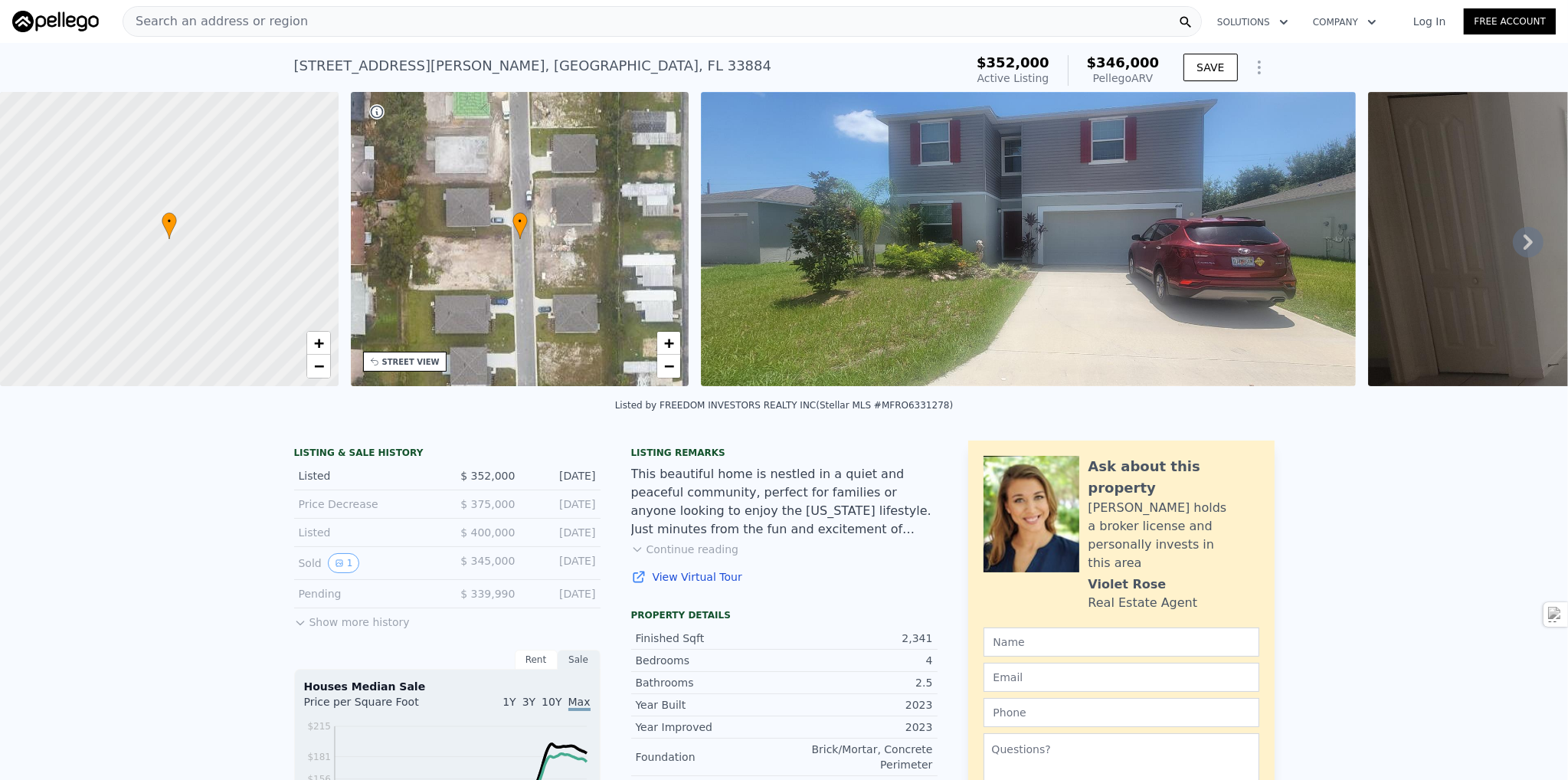
click at [1522, 240] on icon at bounding box center [1529, 242] width 31 height 31
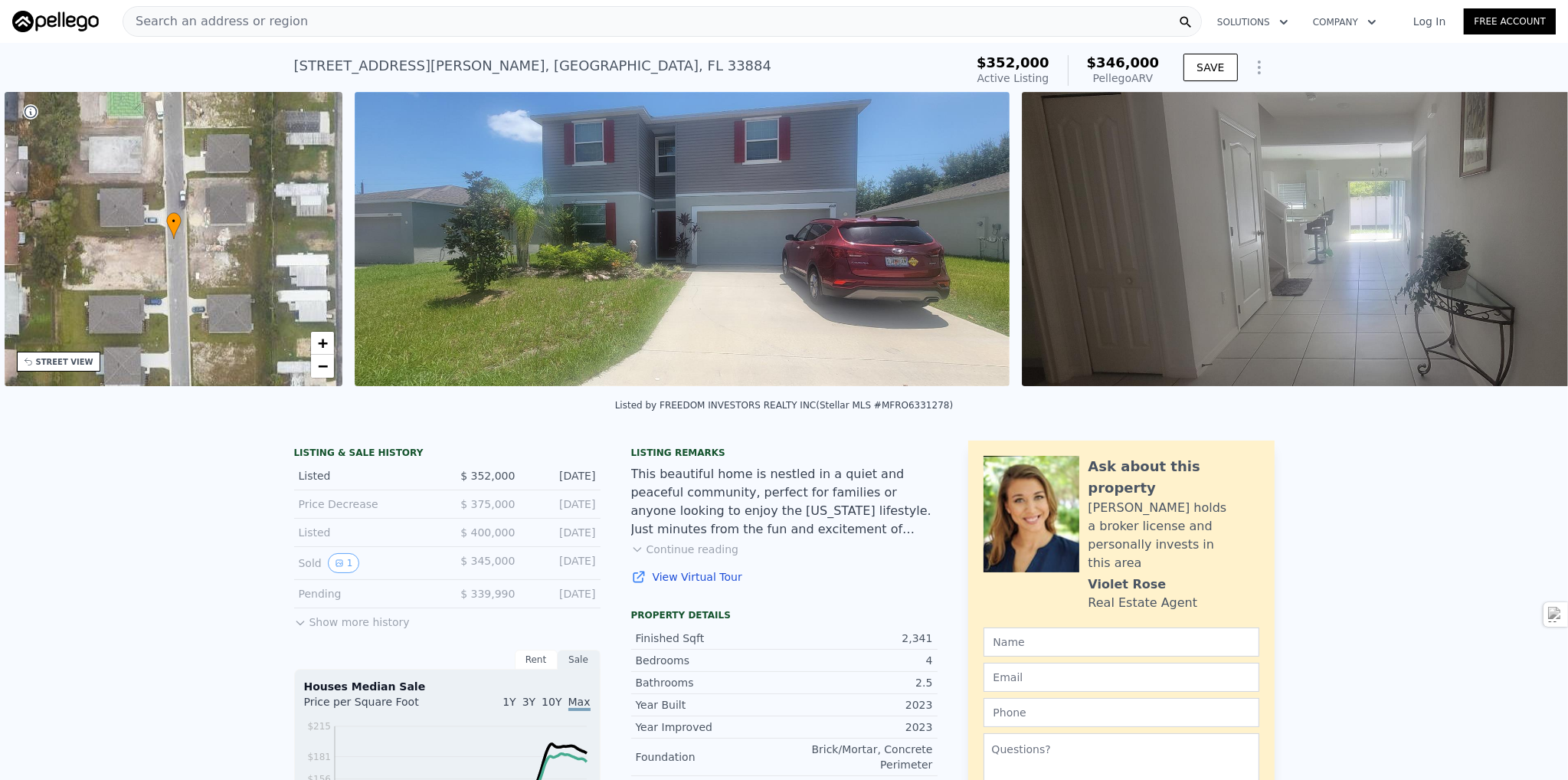
scroll to position [0, 356]
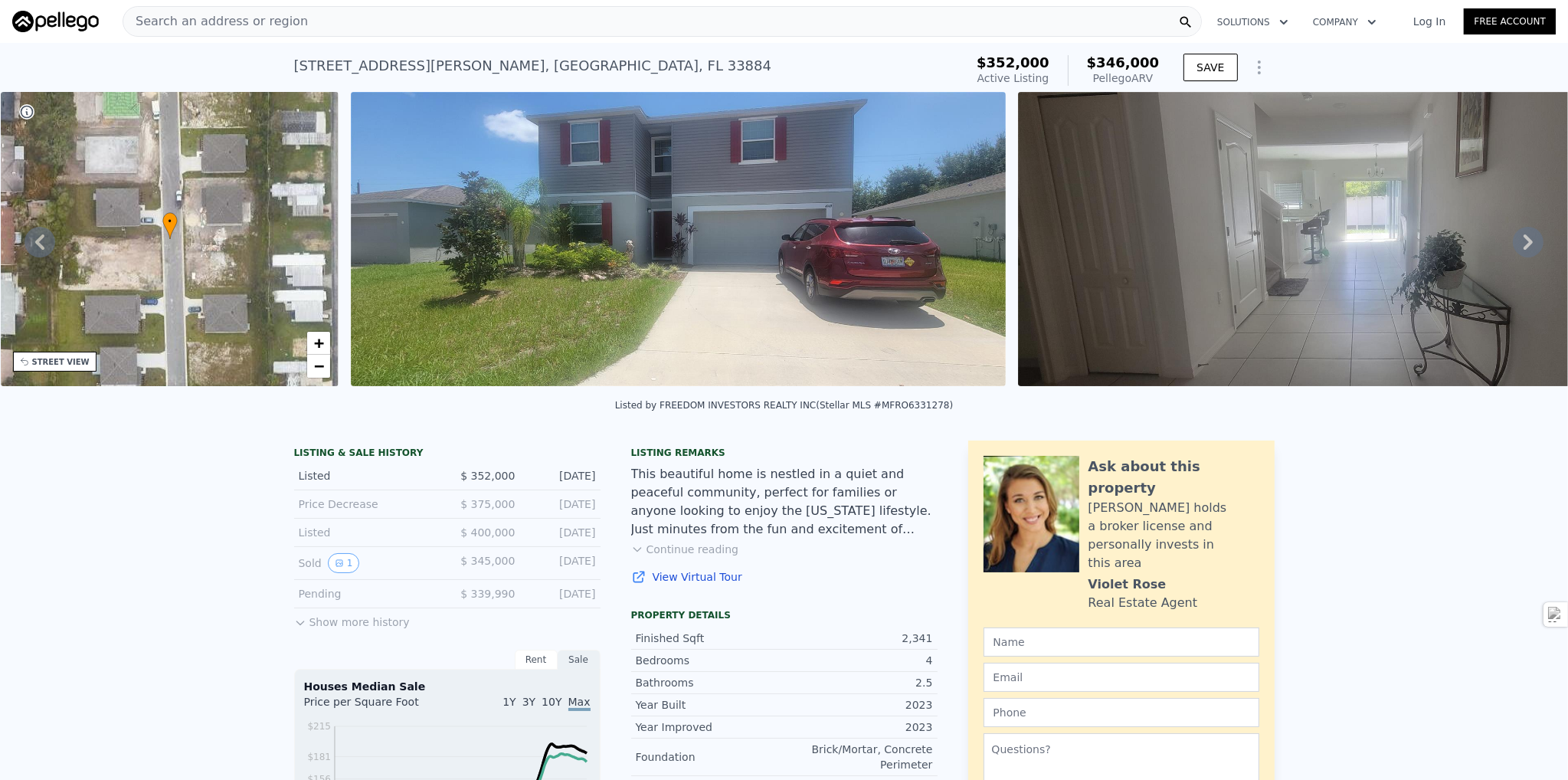
click at [1514, 246] on icon at bounding box center [1529, 242] width 31 height 31
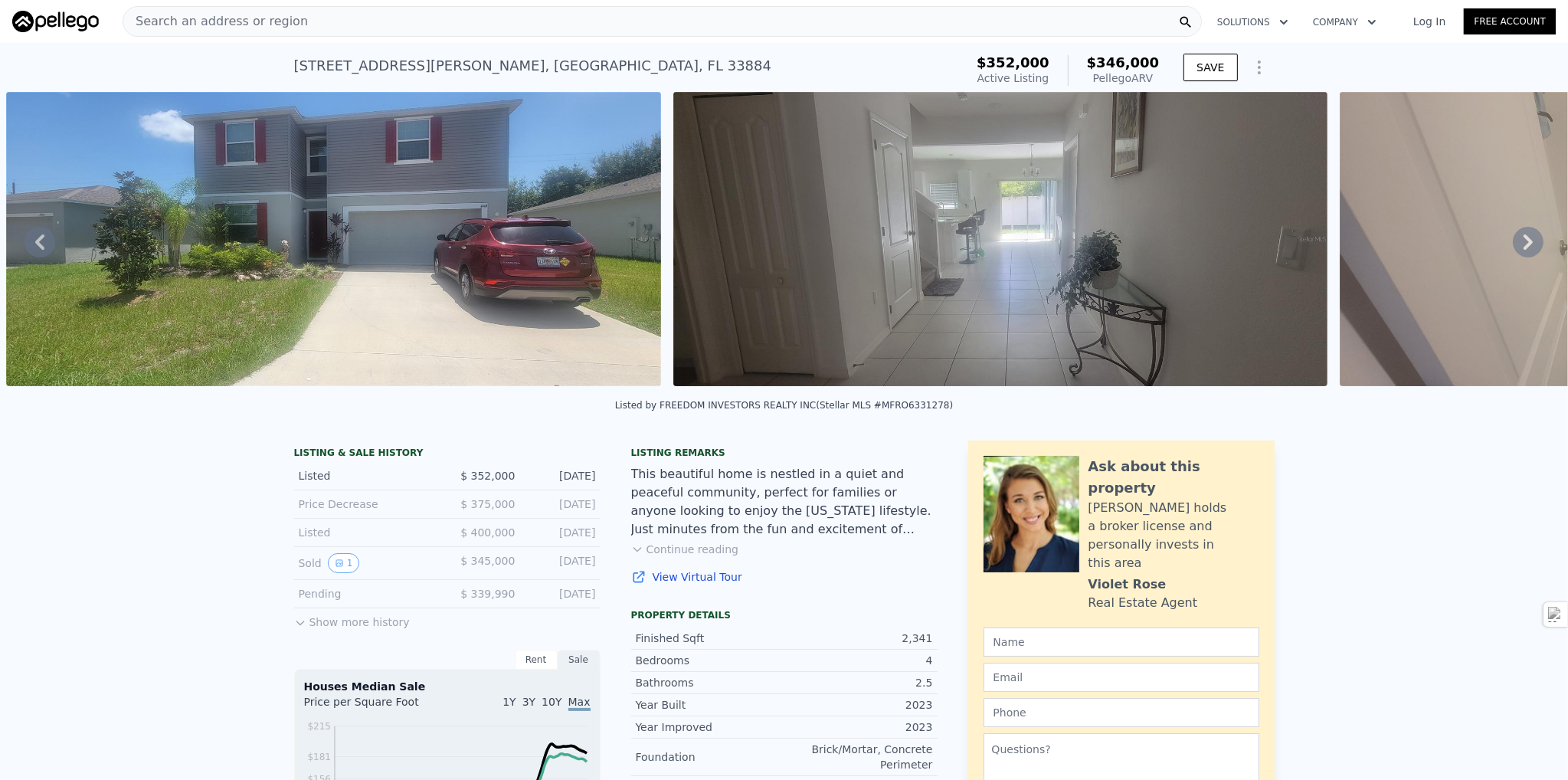
click at [1514, 246] on icon at bounding box center [1529, 242] width 31 height 31
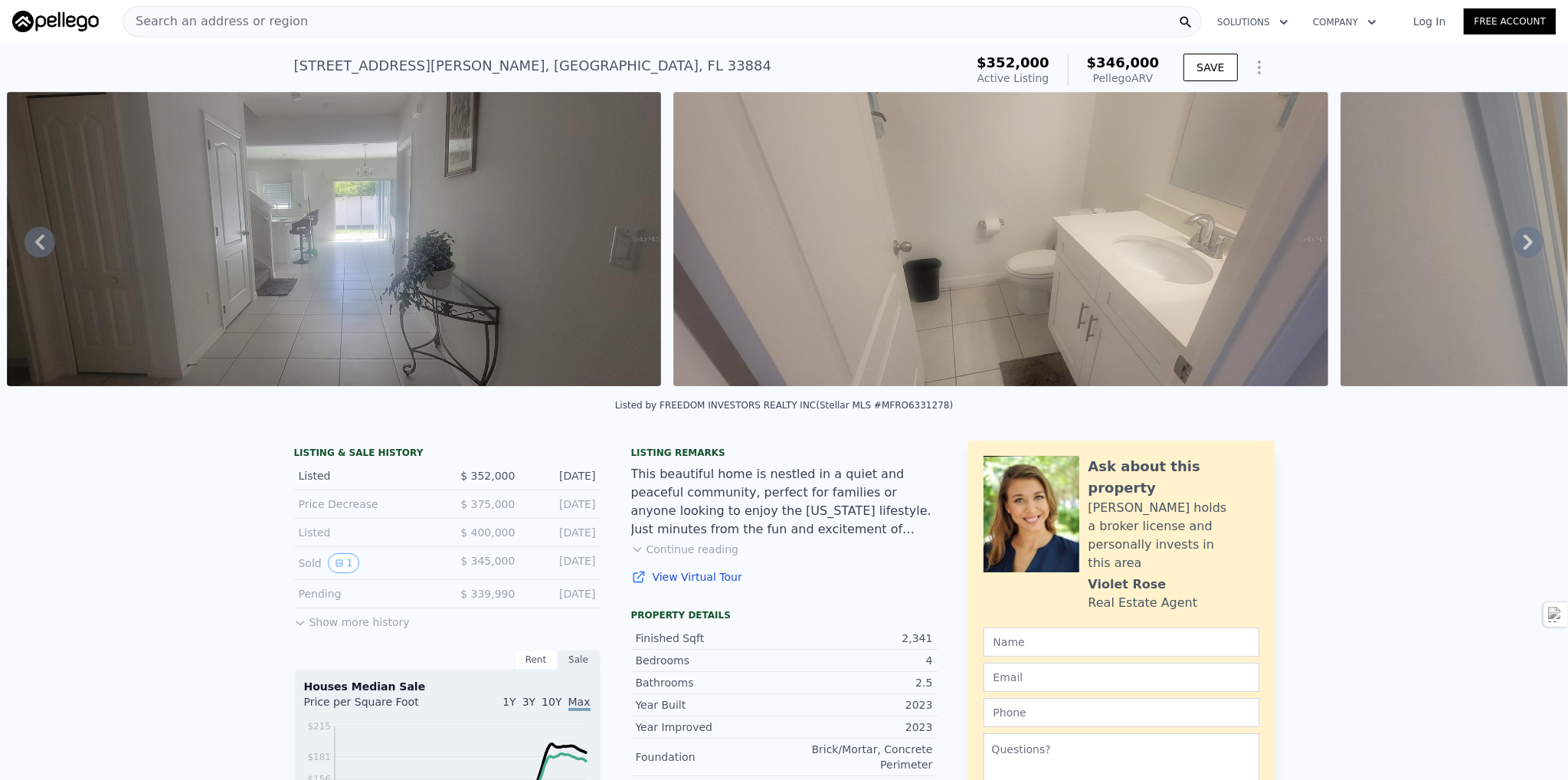
click at [1514, 246] on icon at bounding box center [1529, 242] width 31 height 31
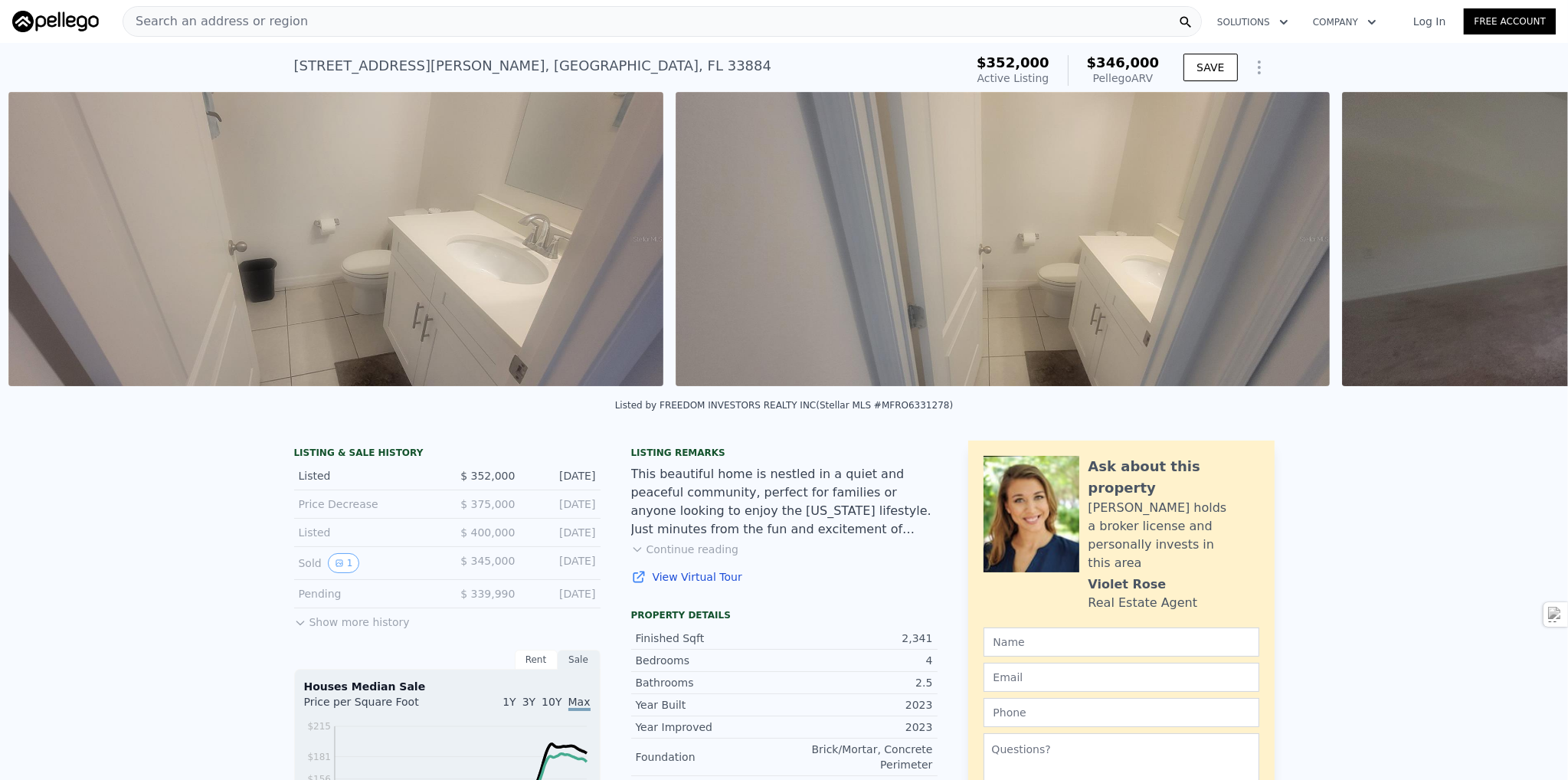
scroll to position [0, 2035]
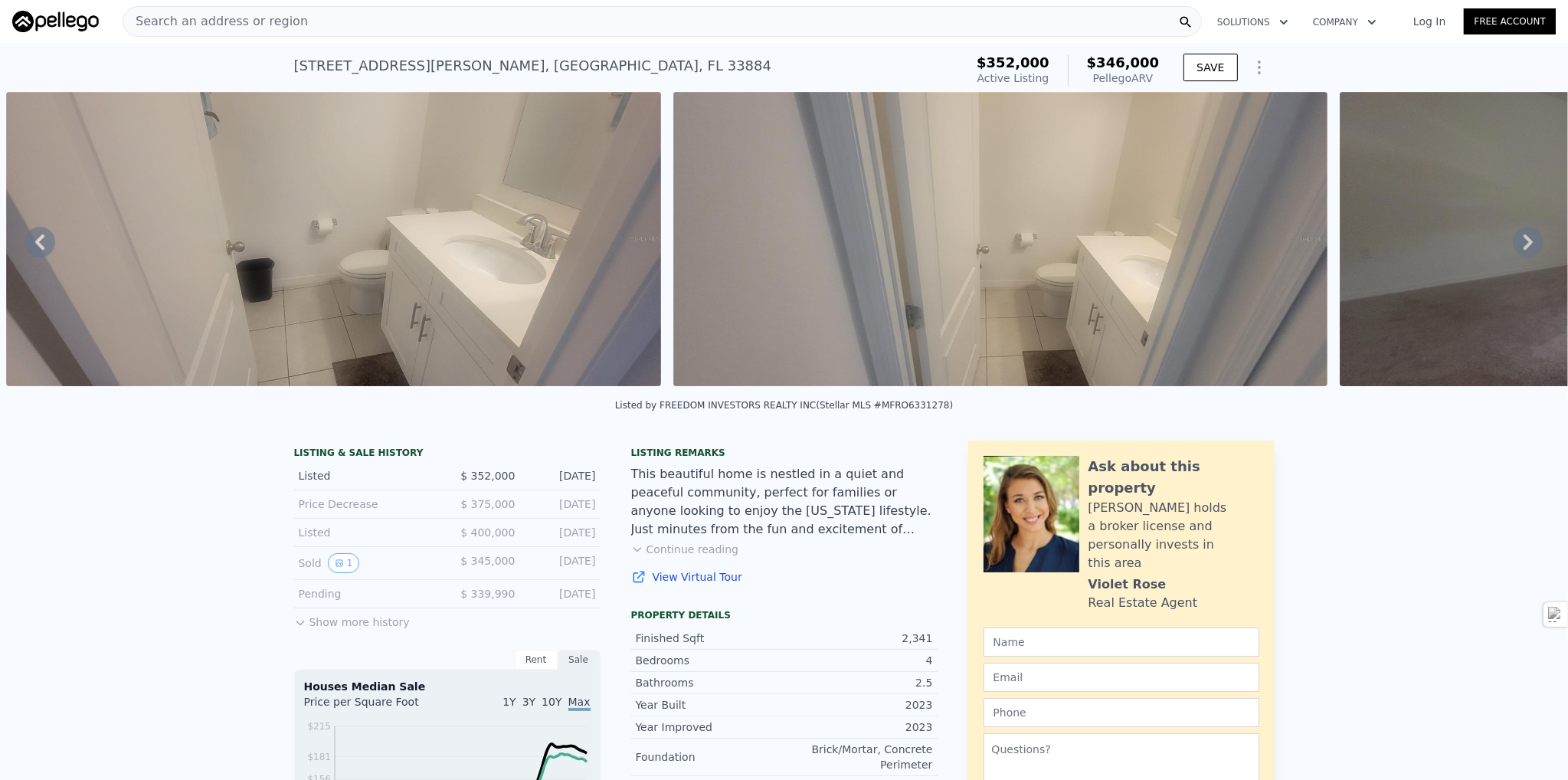
click at [1514, 251] on icon at bounding box center [1529, 242] width 31 height 31
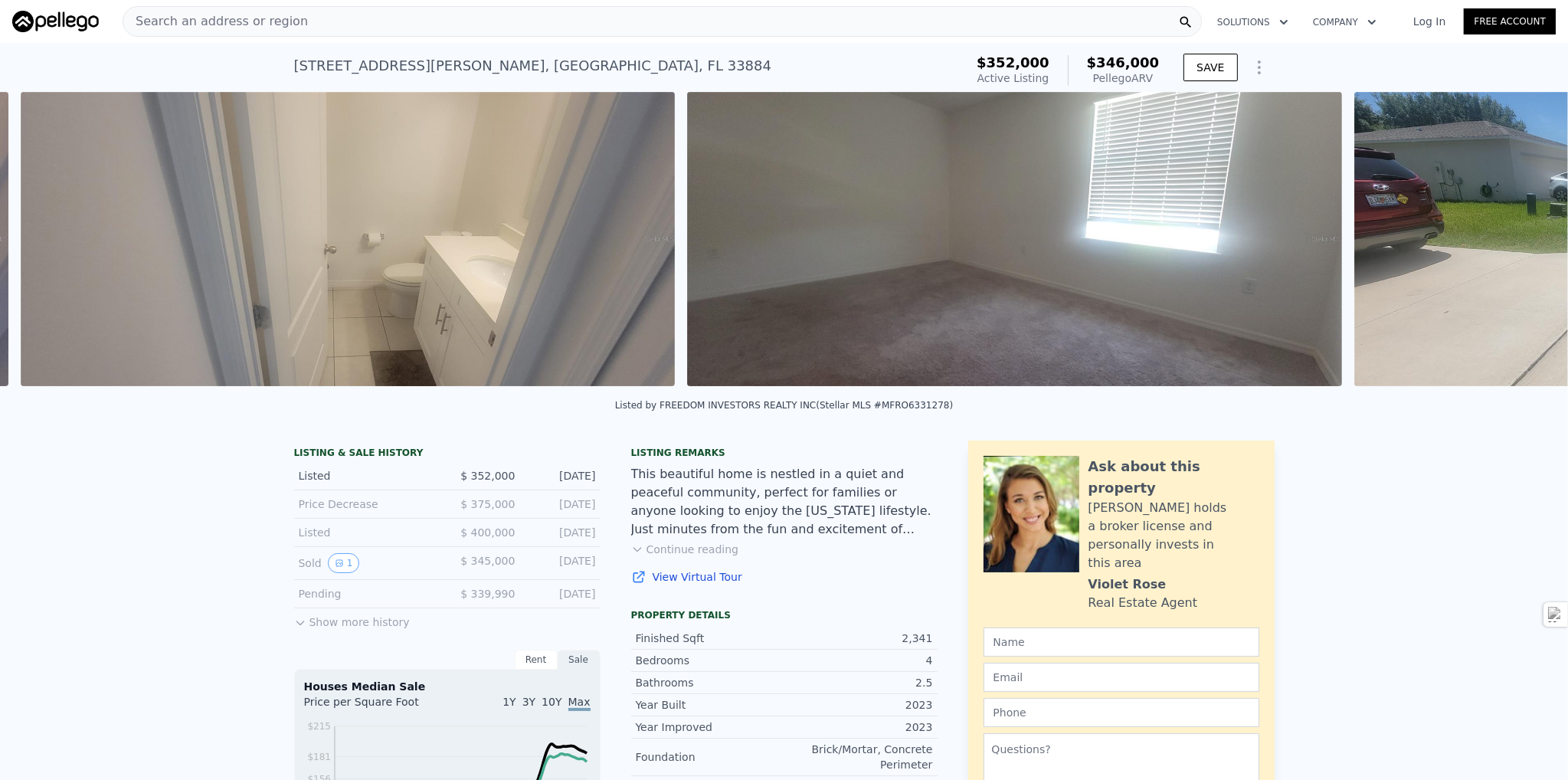
scroll to position [0, 2702]
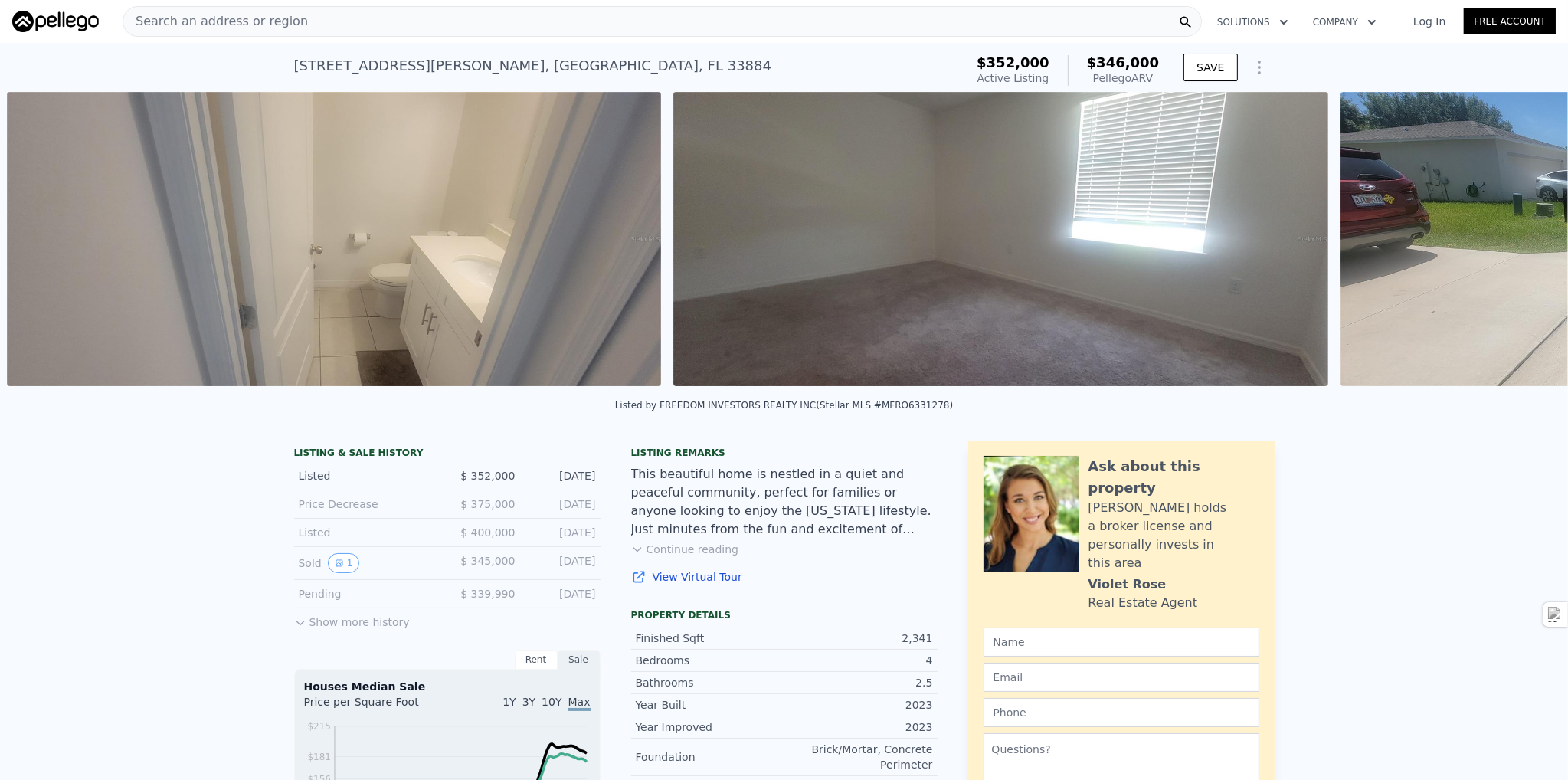
click at [1514, 251] on div "• + − • + − STREET VIEW Loading... SATELLITE VIEW" at bounding box center [784, 242] width 1568 height 300
click at [1514, 249] on icon at bounding box center [1529, 242] width 31 height 31
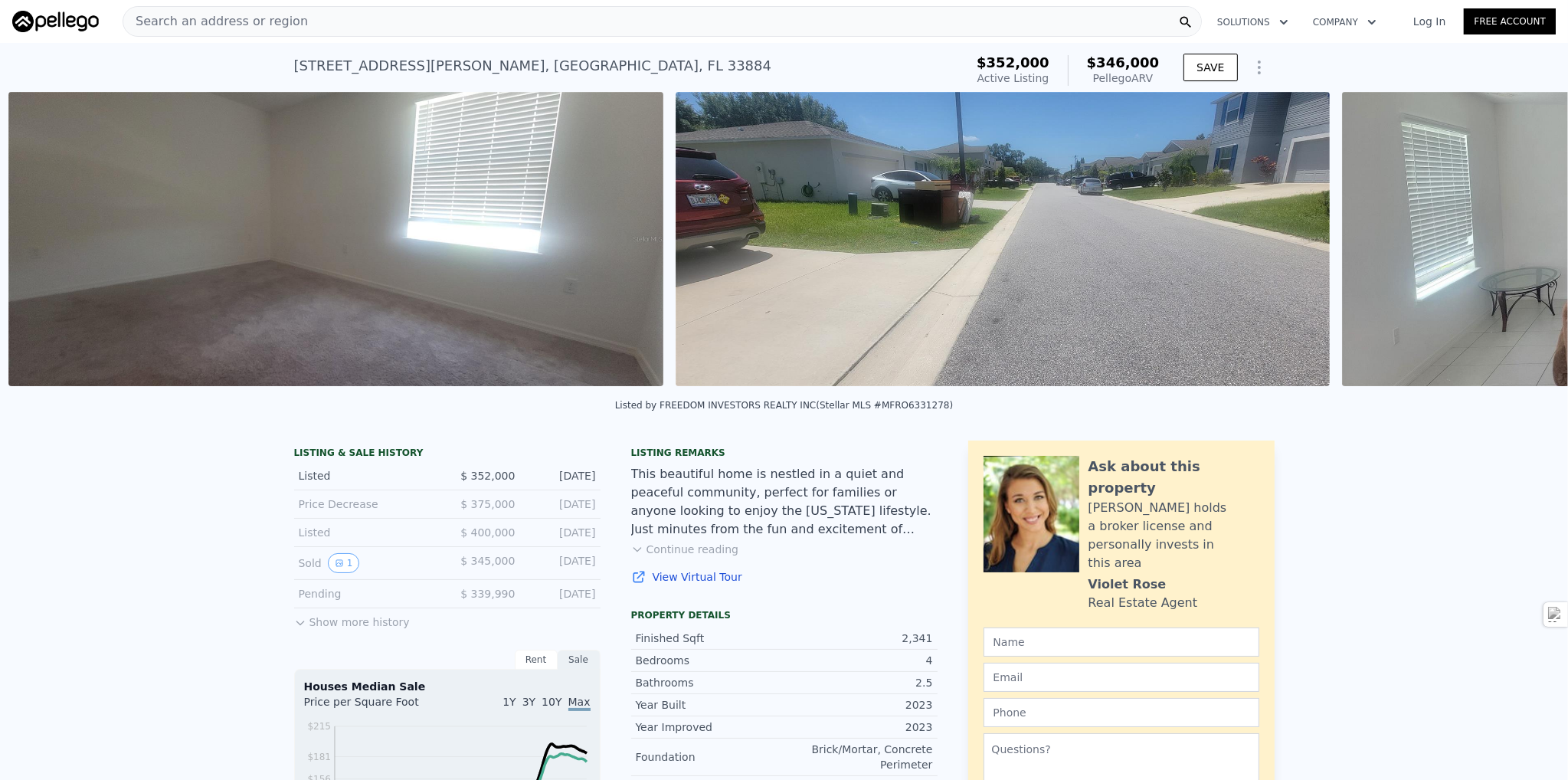
scroll to position [0, 3369]
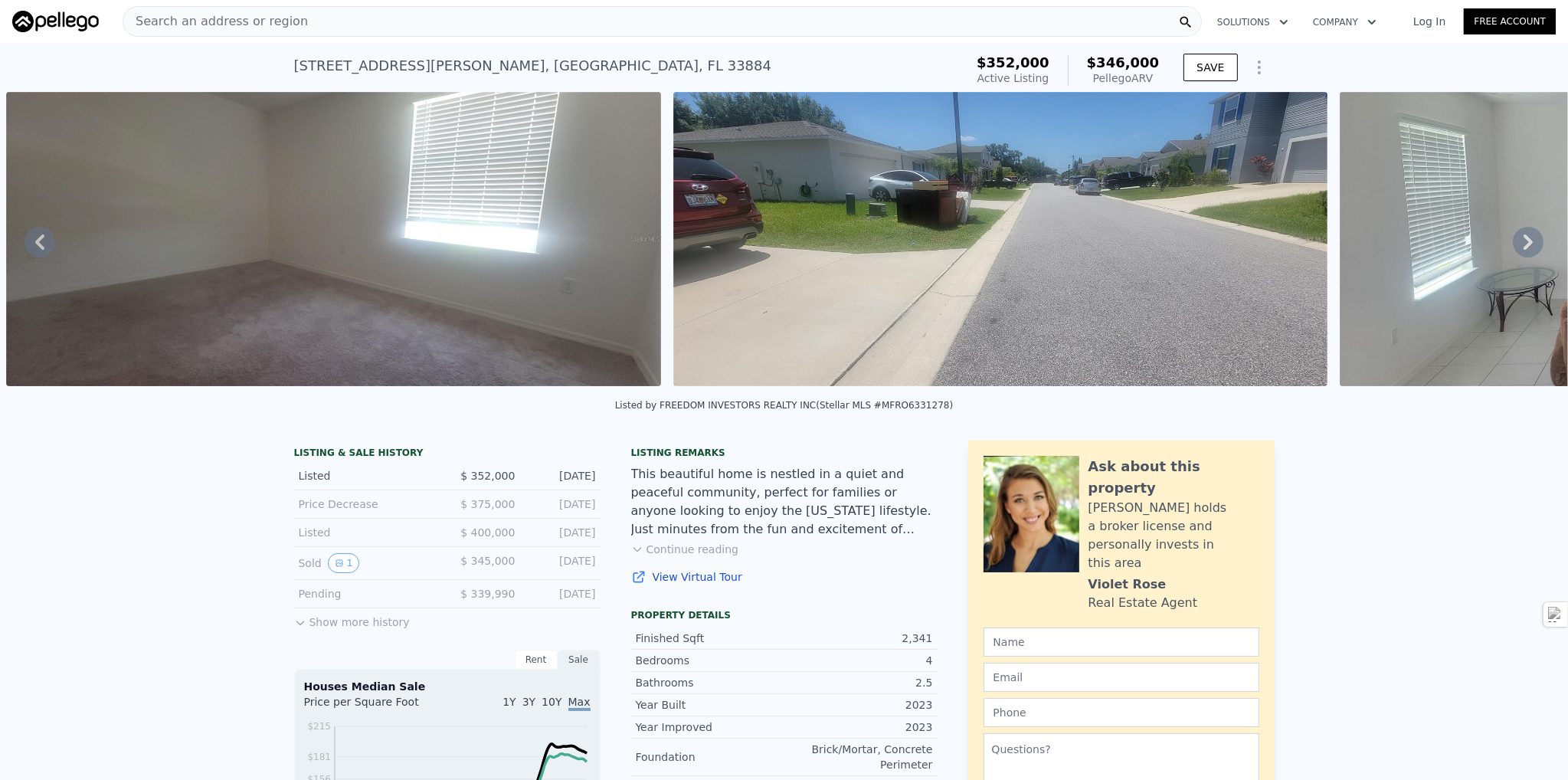
click at [1514, 249] on icon at bounding box center [1529, 242] width 31 height 31
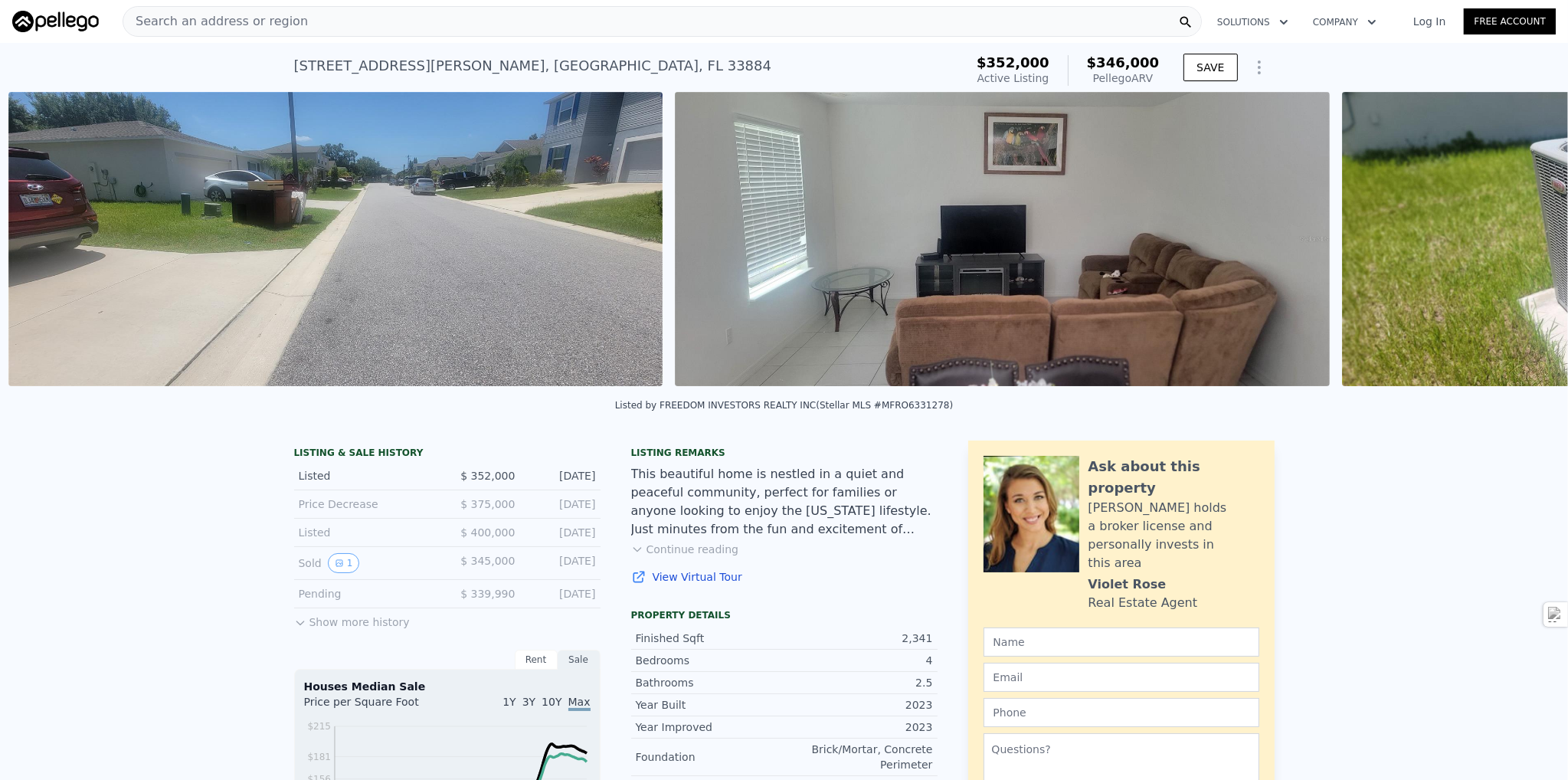
scroll to position [0, 4037]
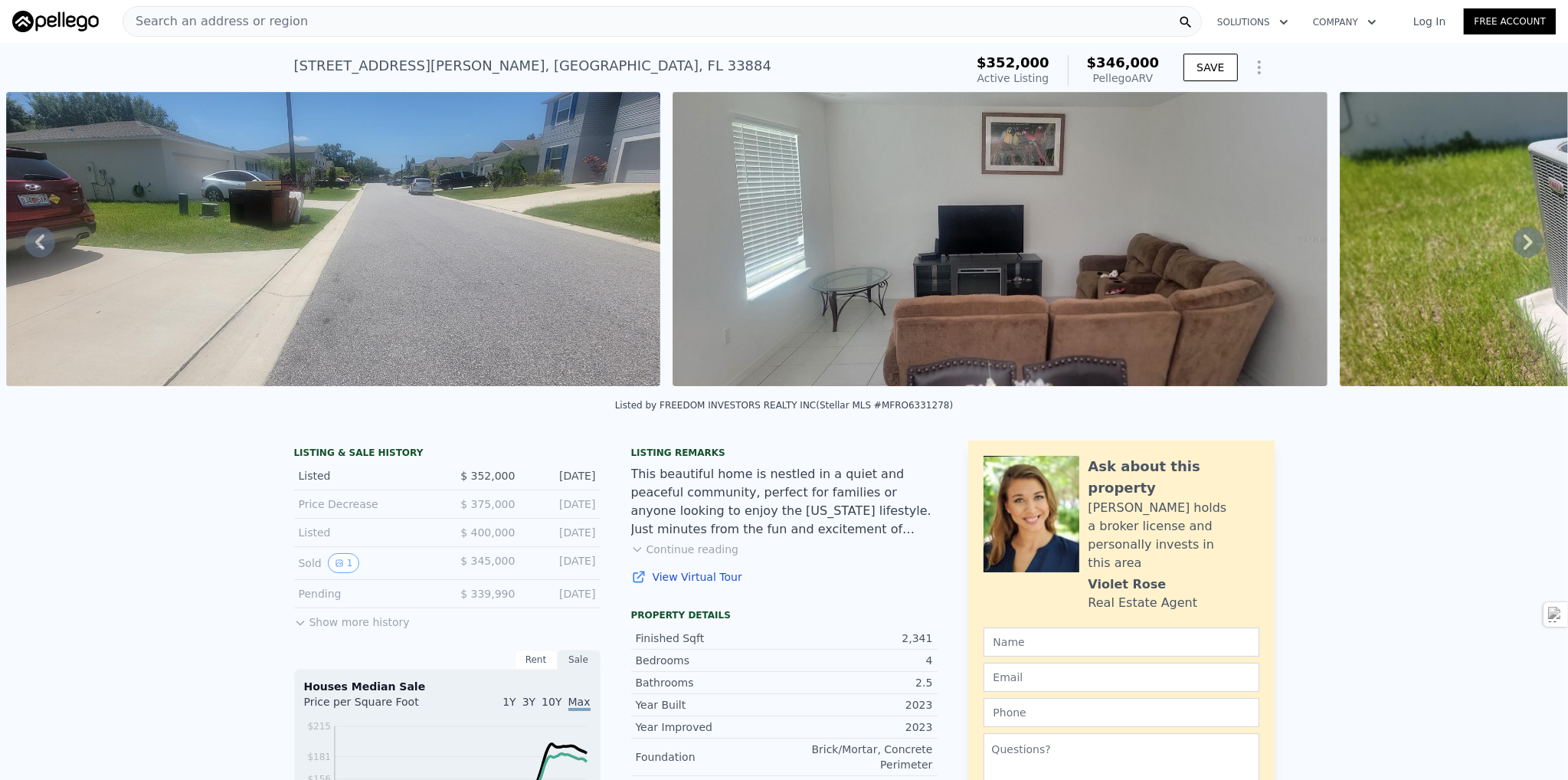
click at [1514, 249] on icon at bounding box center [1529, 242] width 31 height 31
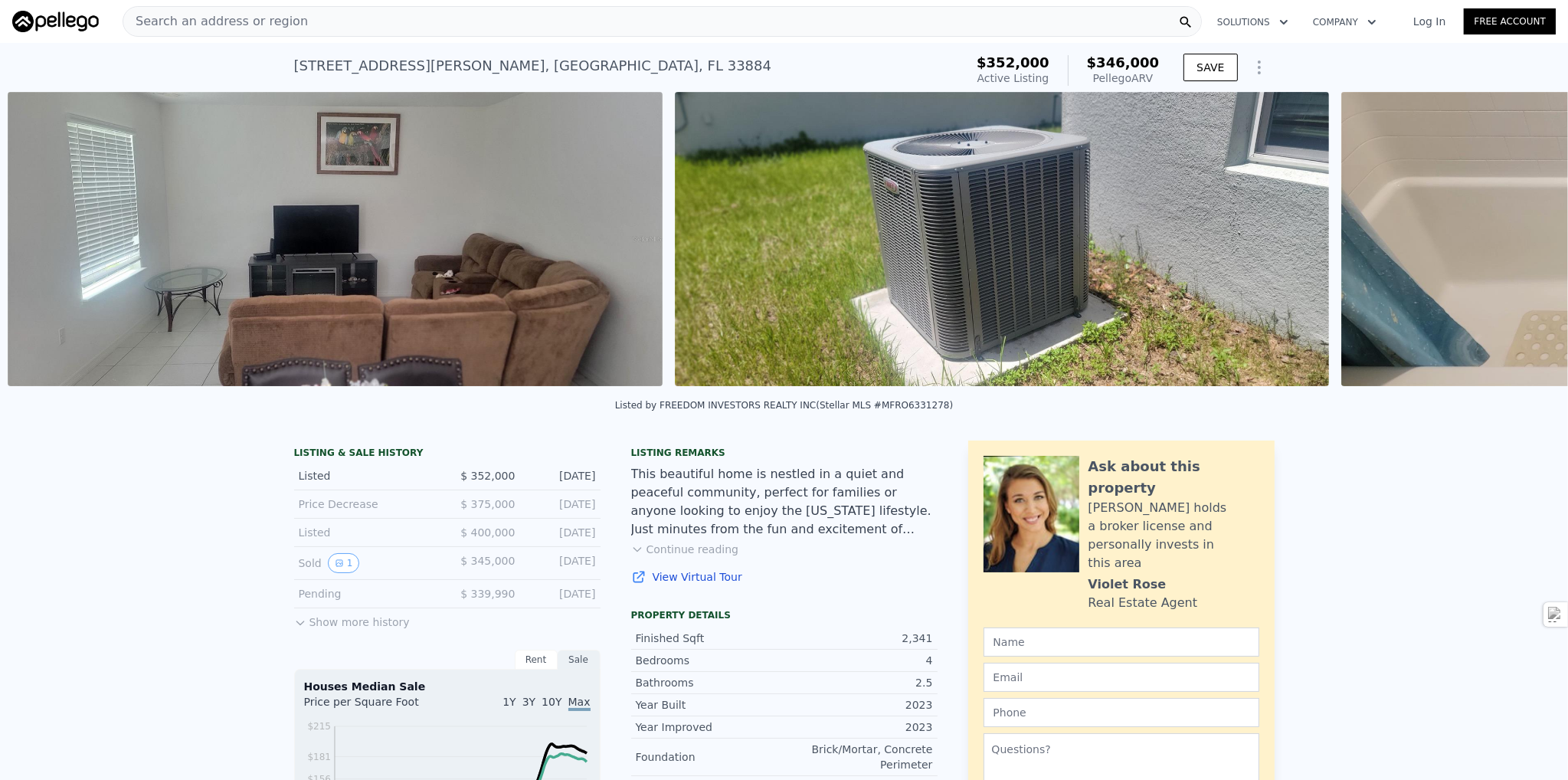
scroll to position [0, 4703]
click at [1514, 249] on icon at bounding box center [1529, 242] width 31 height 31
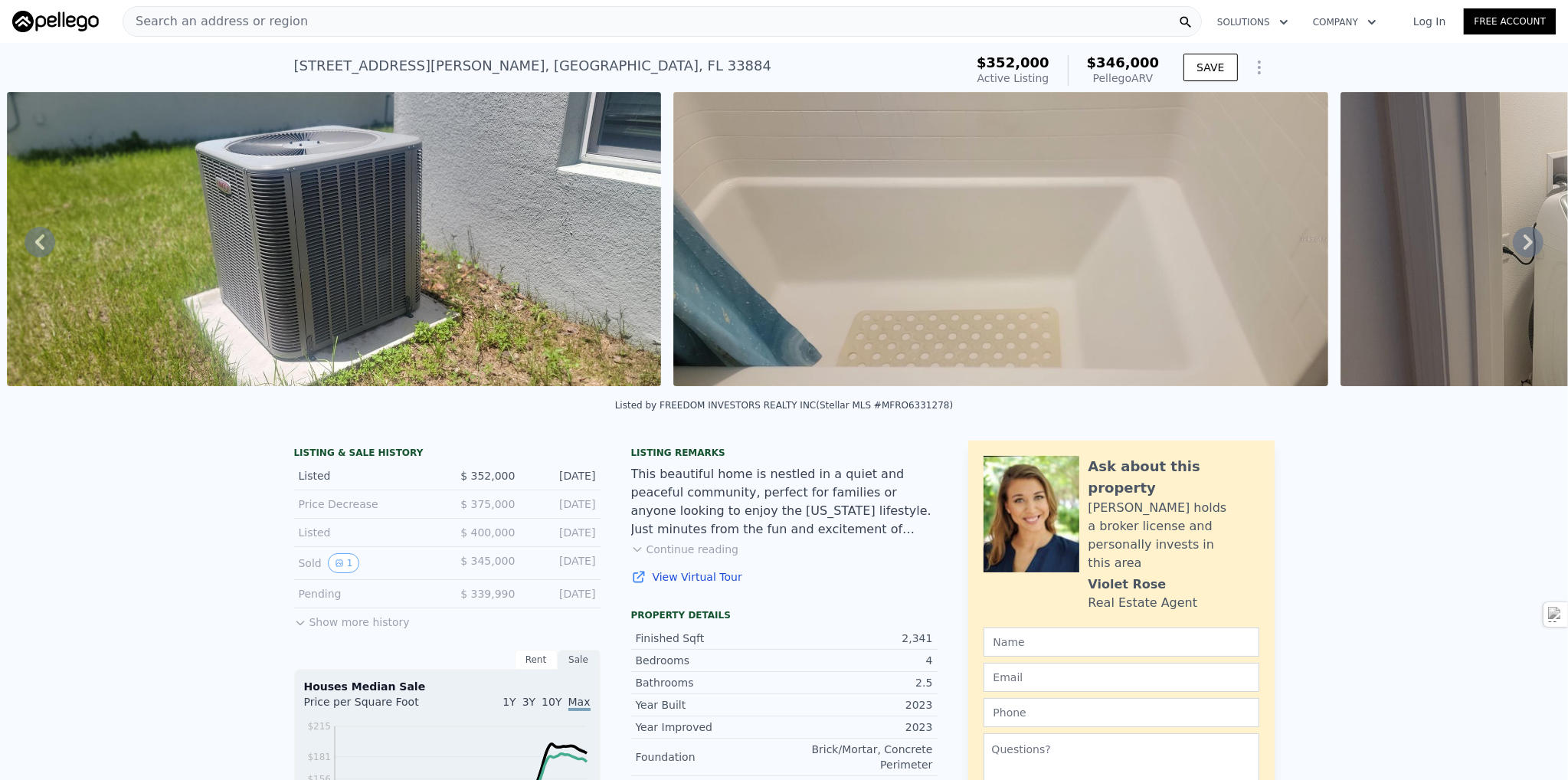
click at [1514, 249] on icon at bounding box center [1529, 242] width 31 height 31
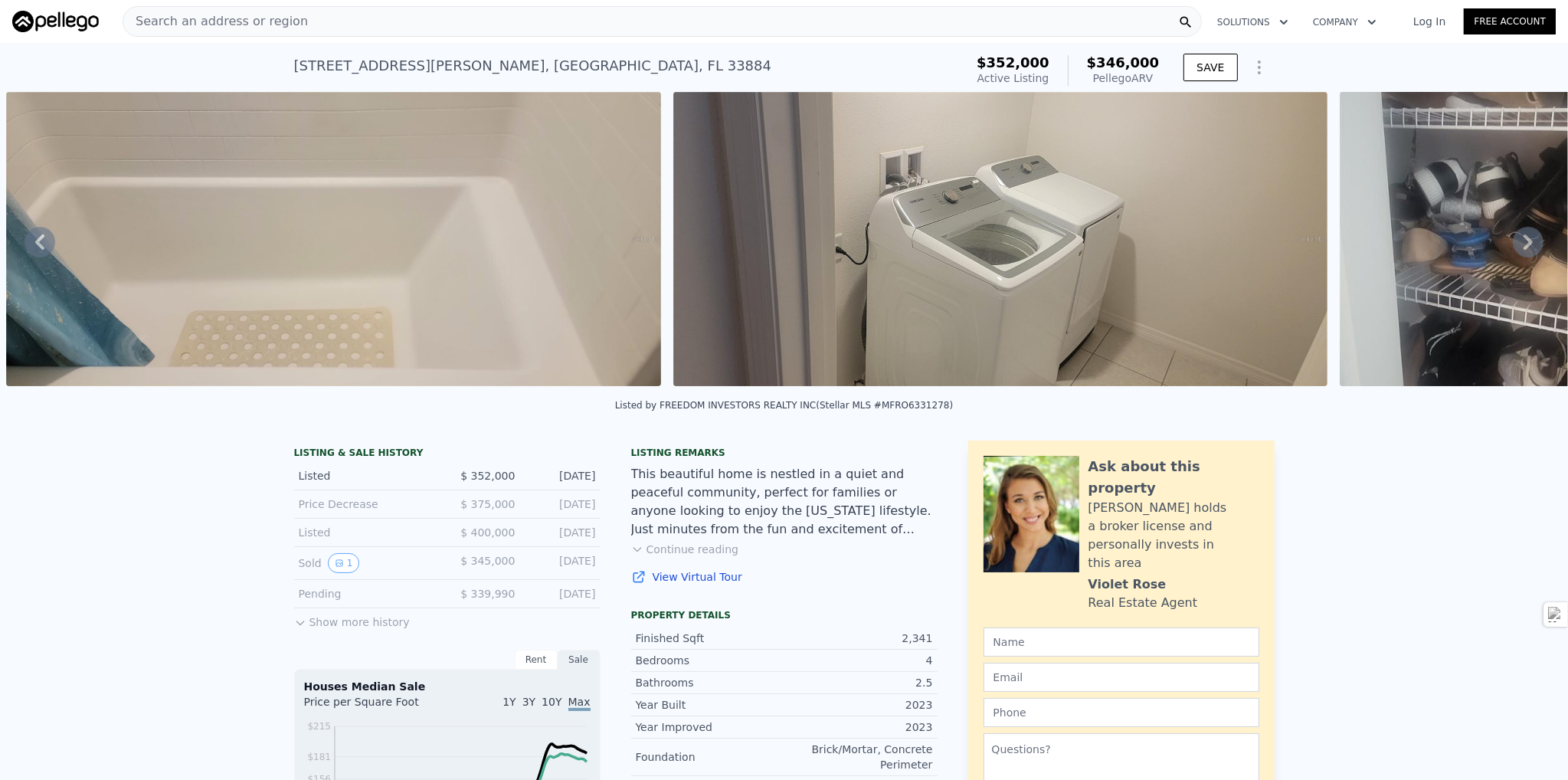
click at [1514, 249] on icon at bounding box center [1529, 242] width 31 height 31
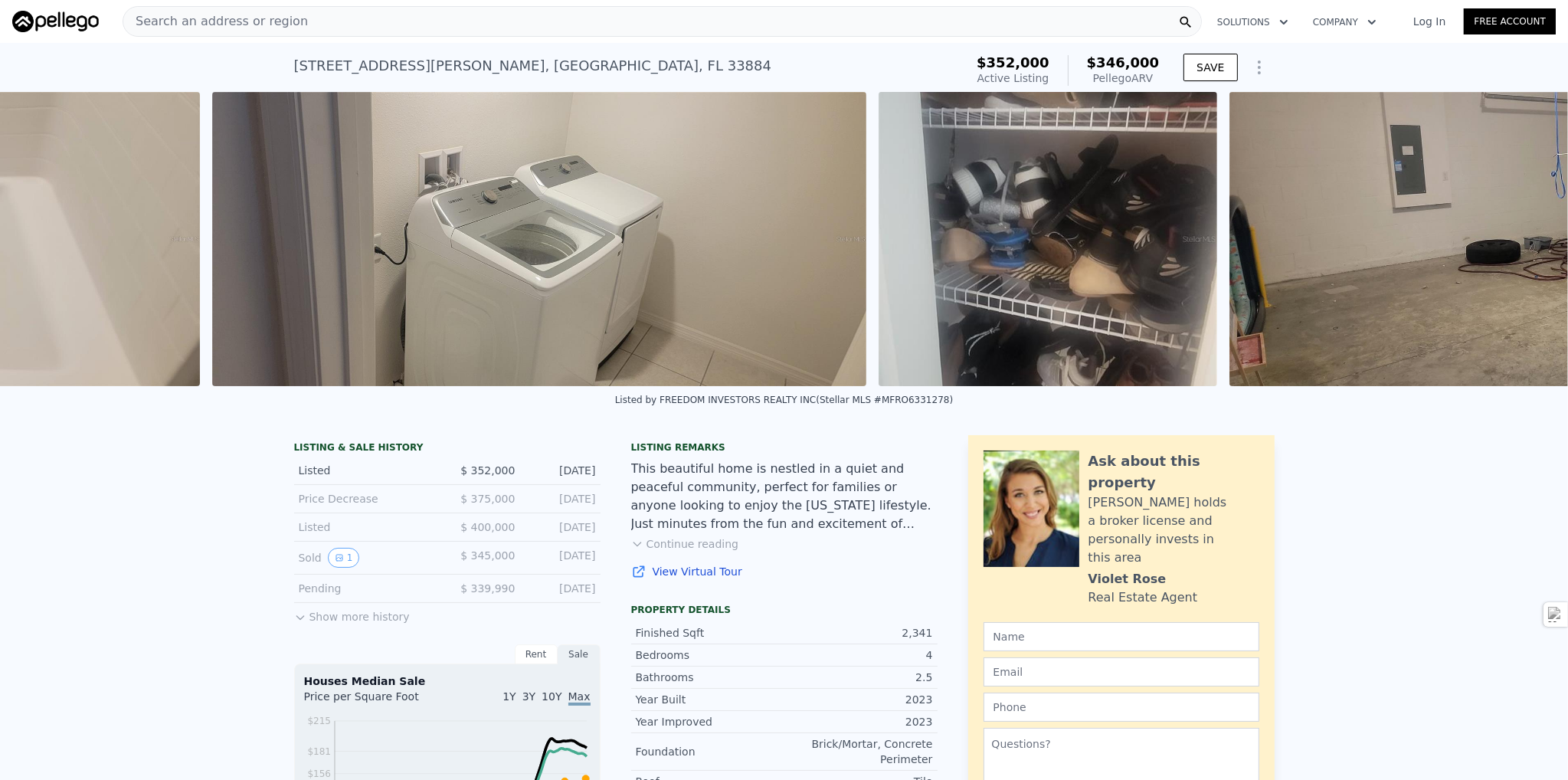
scroll to position [0, 6515]
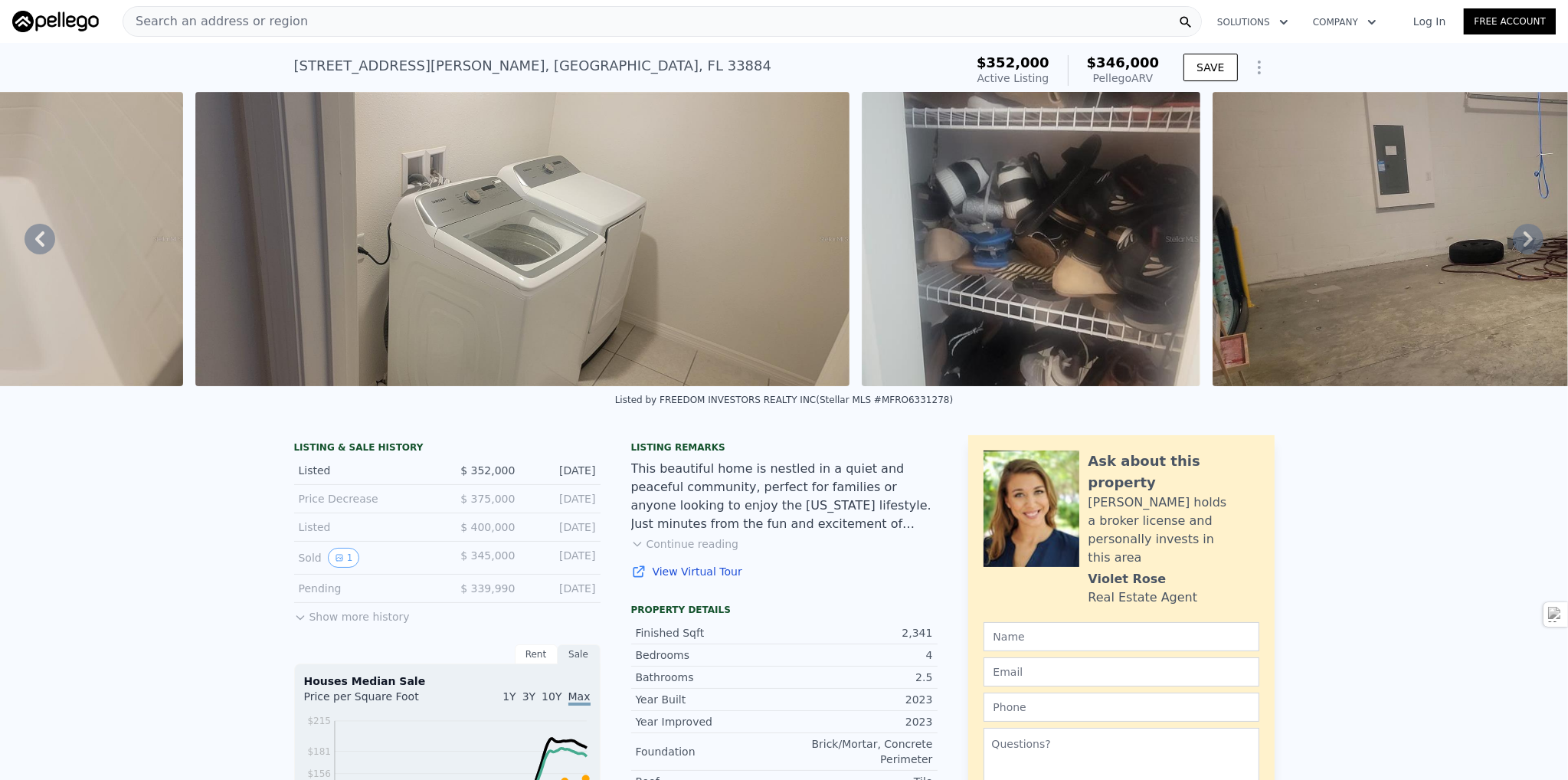
click at [1524, 247] on icon at bounding box center [1529, 239] width 9 height 15
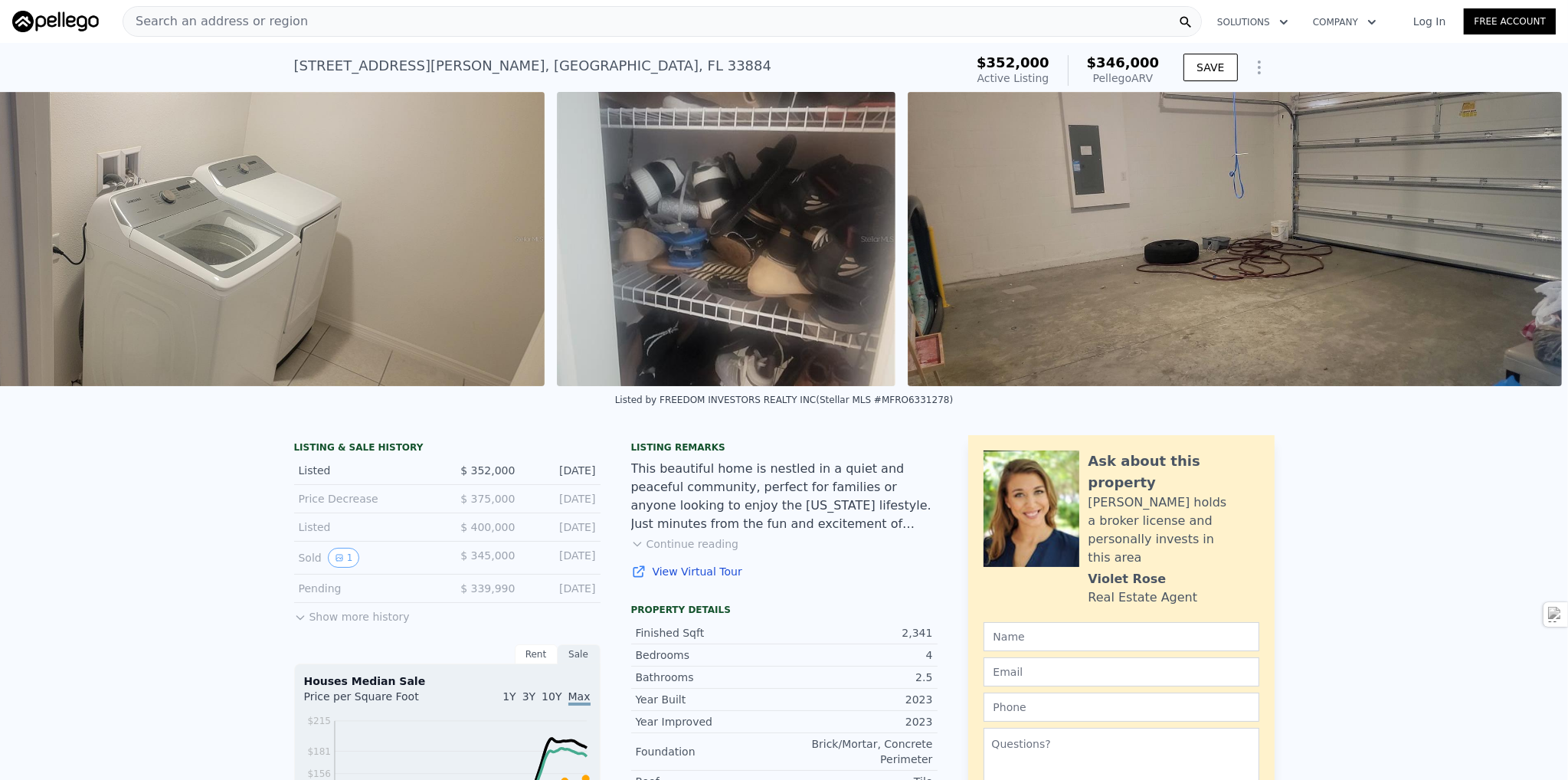
scroll to position [0, 6831]
click at [1514, 249] on img at bounding box center [1235, 239] width 655 height 294
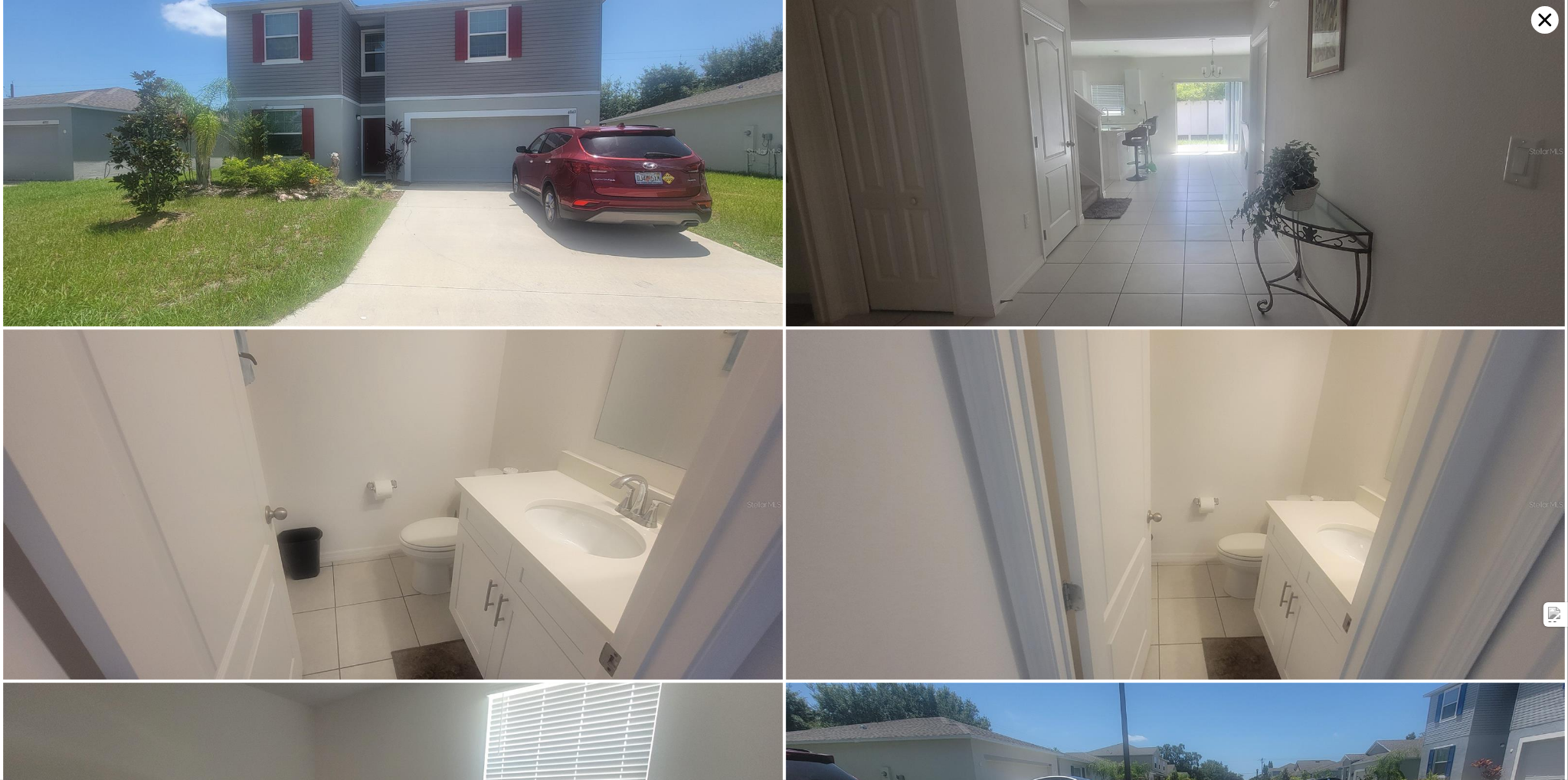
scroll to position [0, 0]
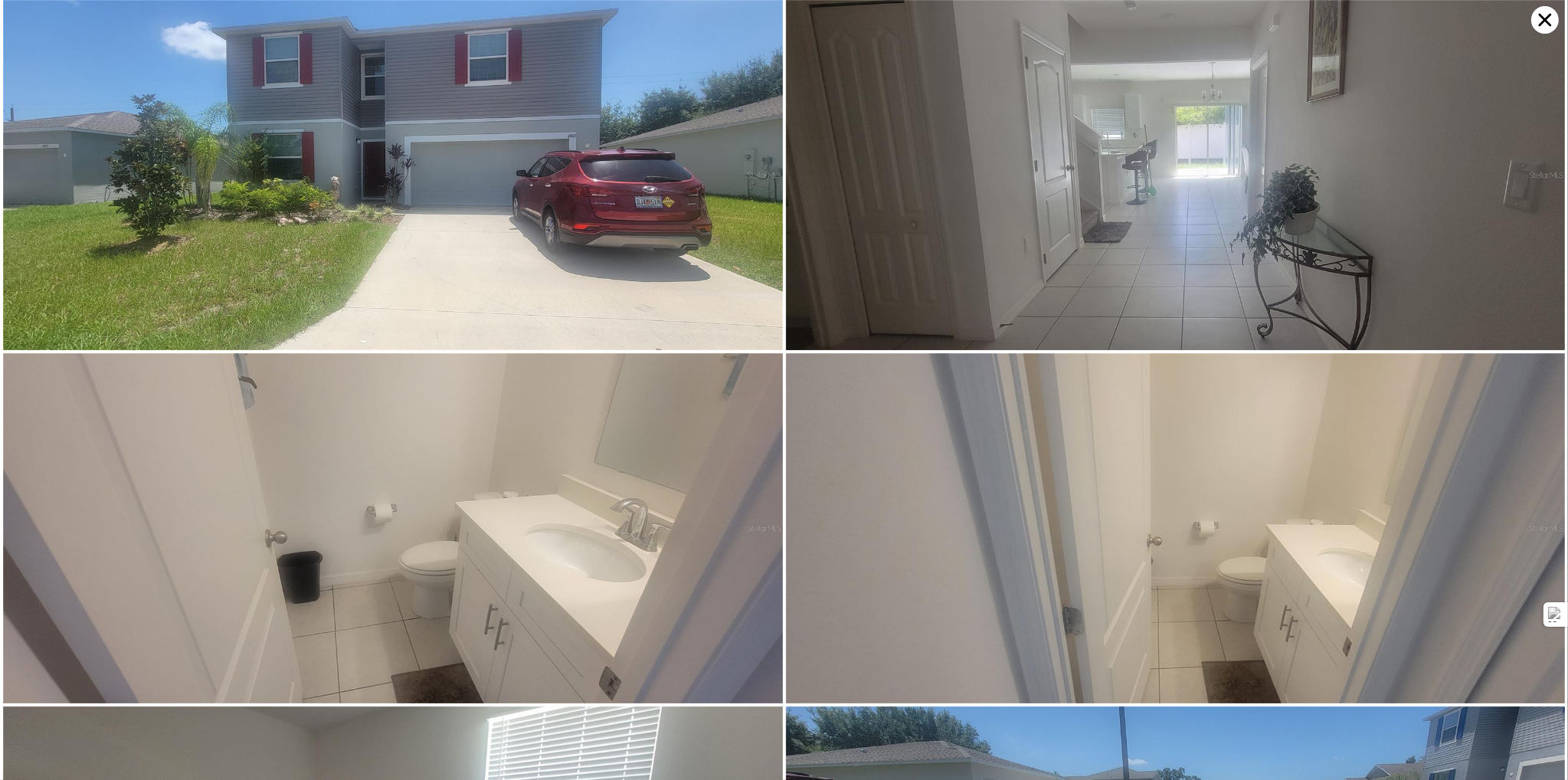
click at [1538, 21] on icon at bounding box center [1544, 19] width 27 height 27
